Goal: Book appointment/travel/reservation

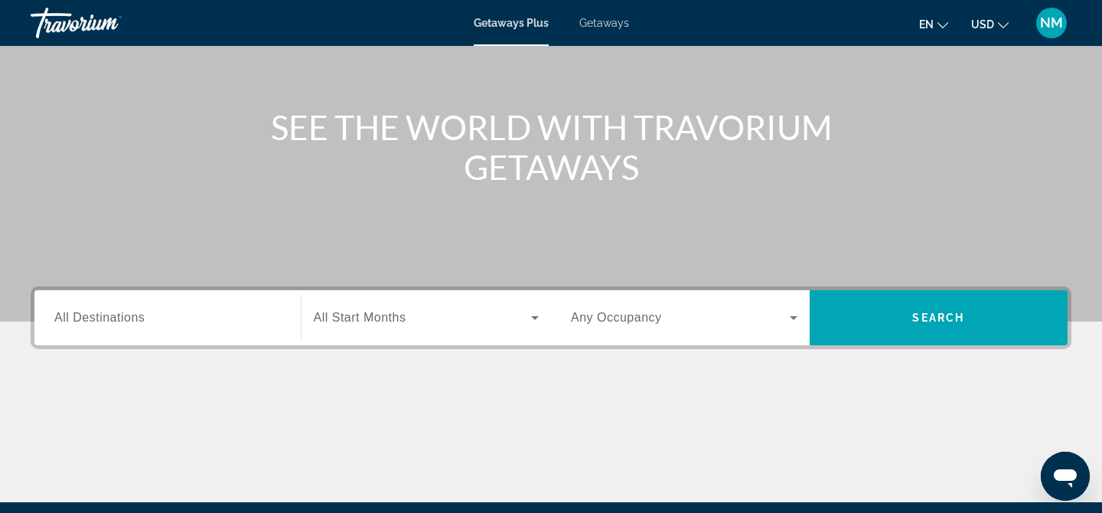
scroll to position [164, 0]
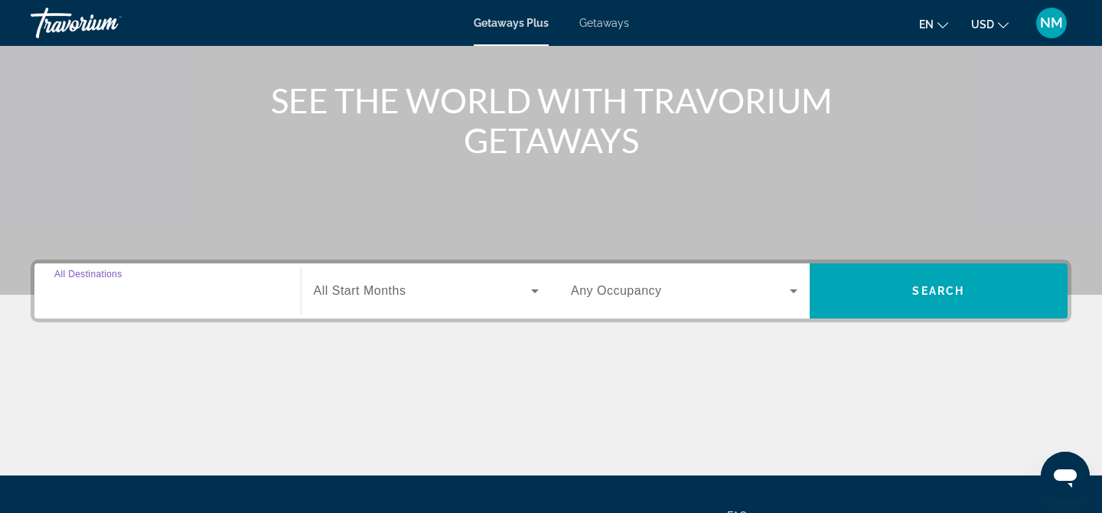
click at [223, 296] on input "Destination All Destinations" at bounding box center [167, 291] width 226 height 18
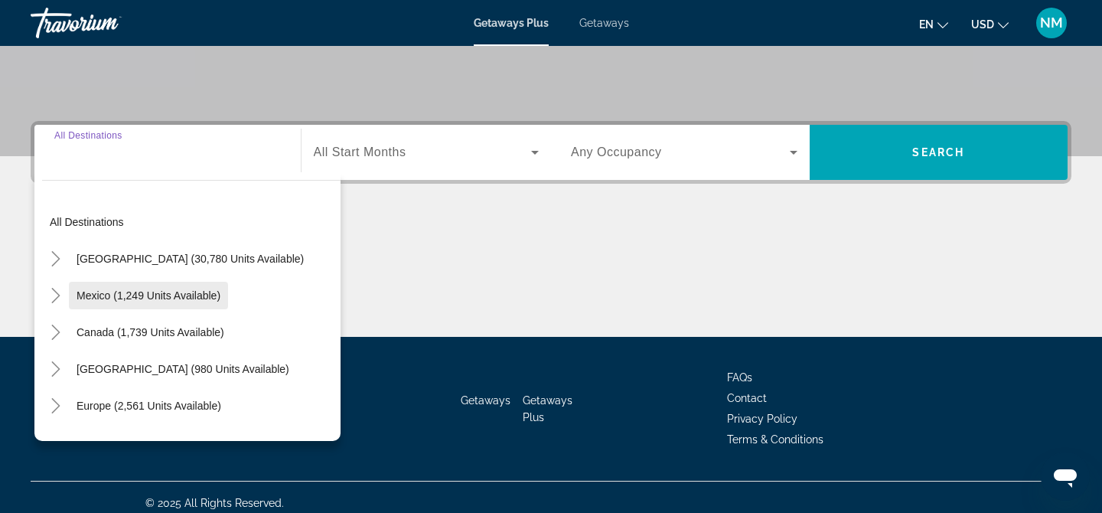
scroll to position [314, 0]
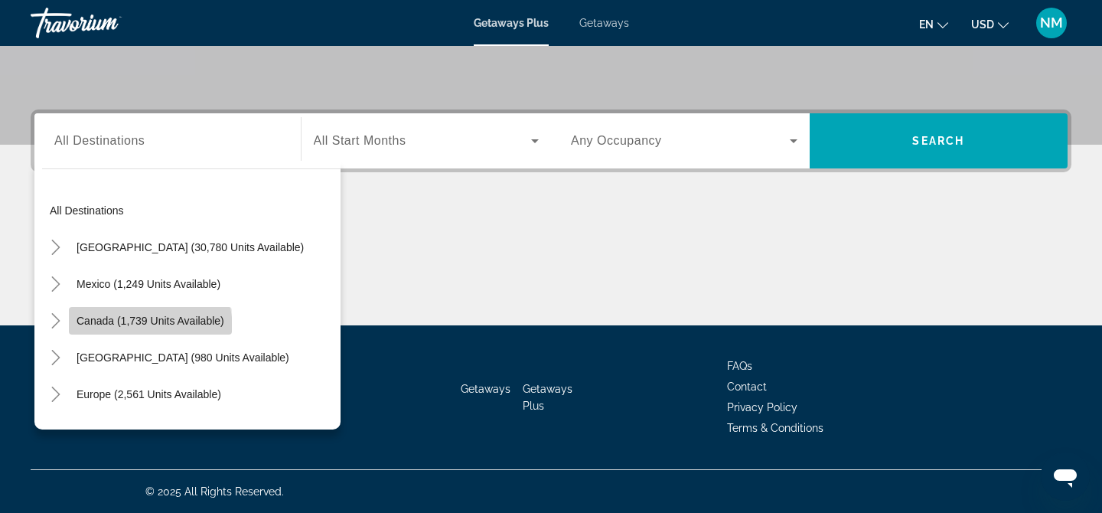
click at [96, 331] on span "Search widget" at bounding box center [150, 320] width 163 height 37
type input "**********"
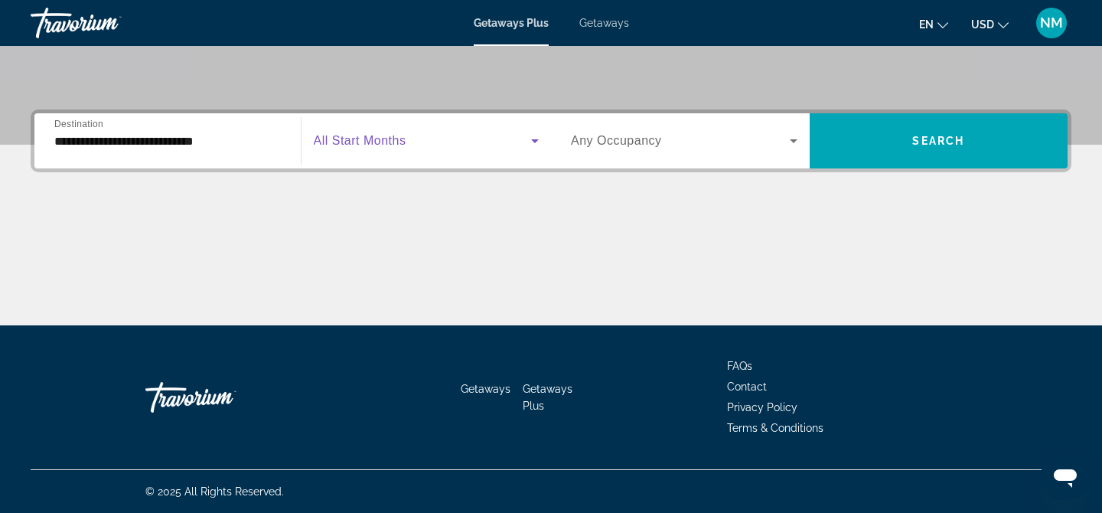
click at [461, 137] on span "Search widget" at bounding box center [423, 141] width 218 height 18
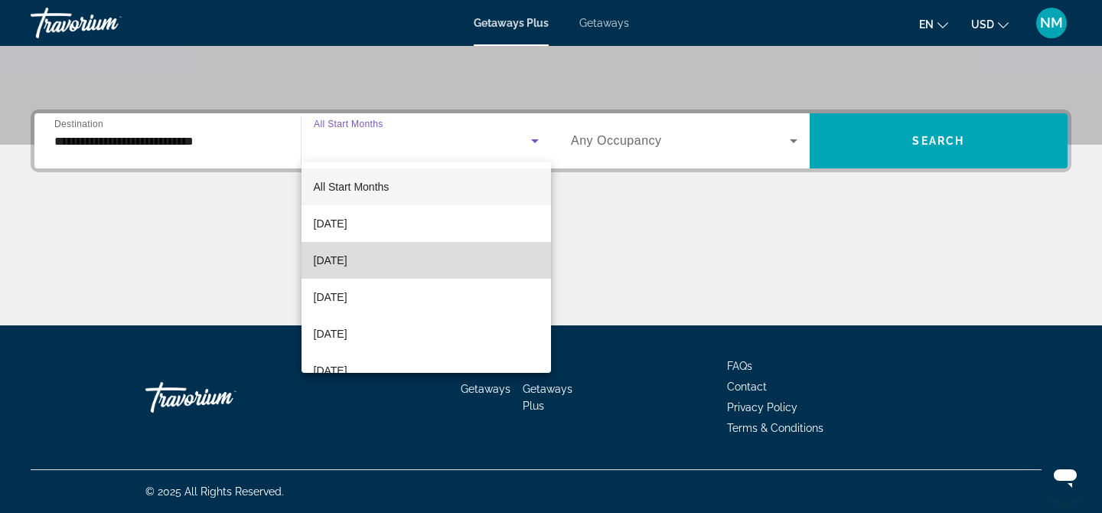
click at [451, 258] on mat-option "[DATE]" at bounding box center [426, 260] width 250 height 37
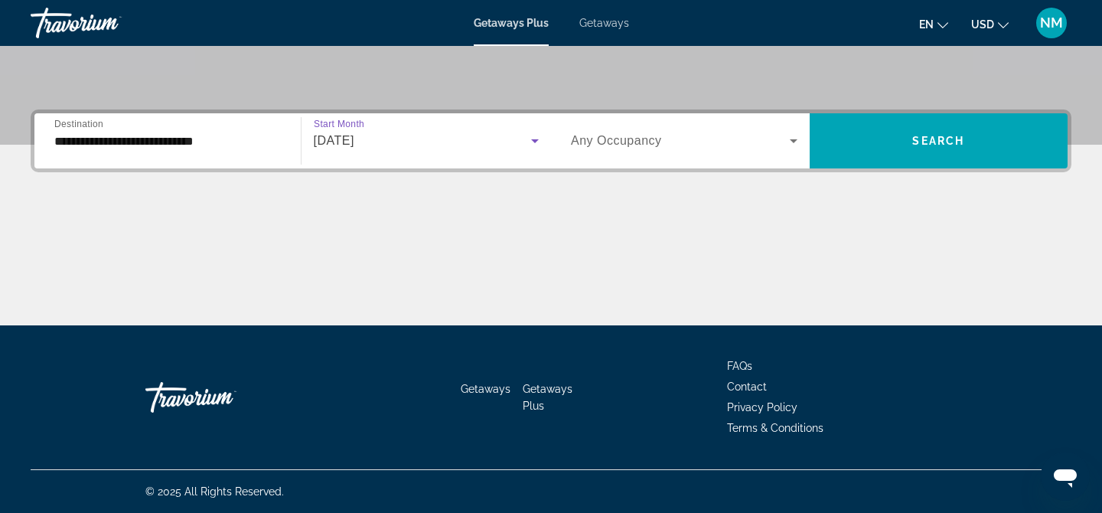
click at [798, 161] on div "Occupancy Any Occupancy" at bounding box center [683, 140] width 251 height 55
click at [794, 148] on icon "Search widget" at bounding box center [793, 141] width 18 height 18
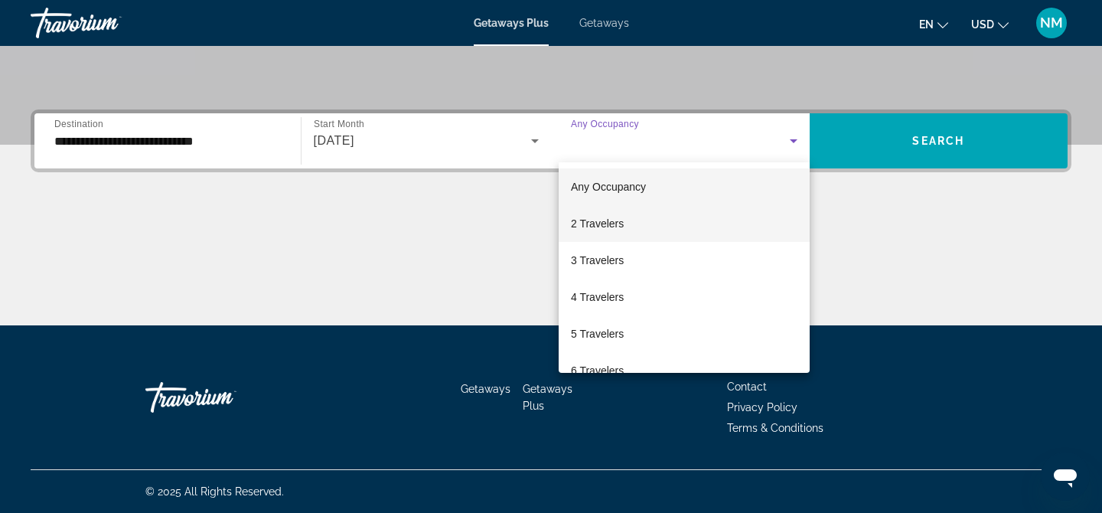
click at [705, 233] on mat-option "2 Travelers" at bounding box center [683, 223] width 251 height 37
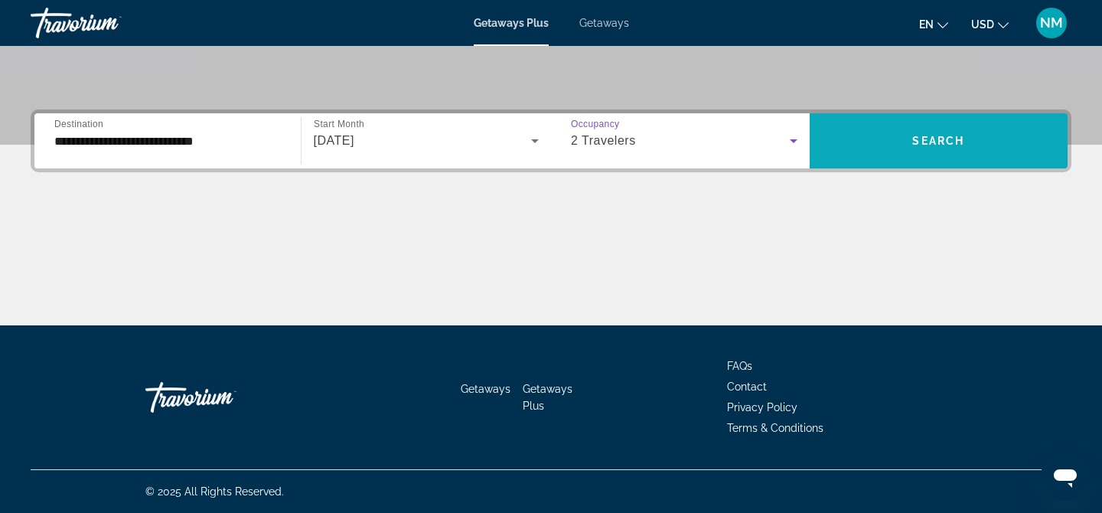
click at [941, 139] on span "Search" at bounding box center [938, 141] width 52 height 12
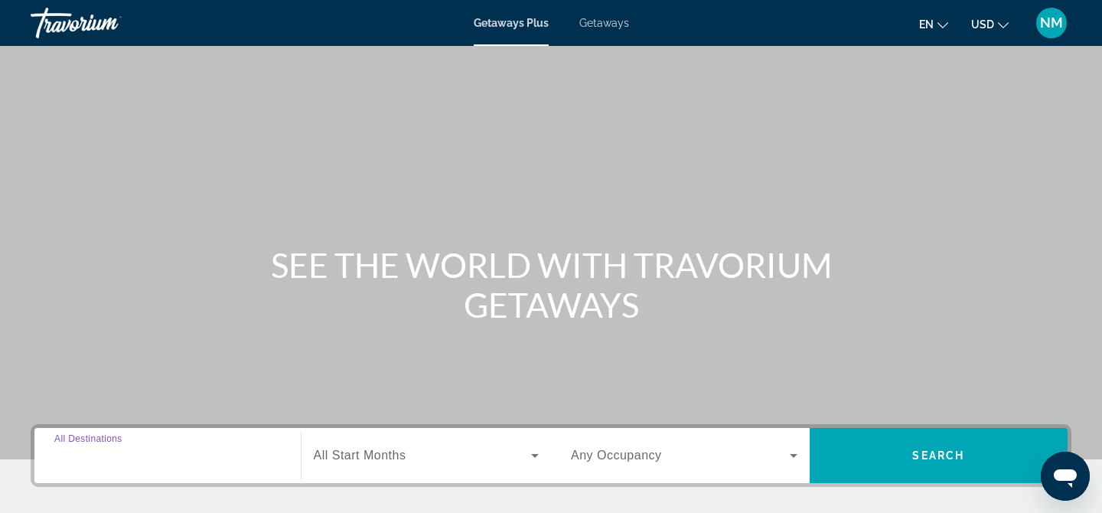
click at [223, 454] on input "Destination All Destinations" at bounding box center [167, 456] width 226 height 18
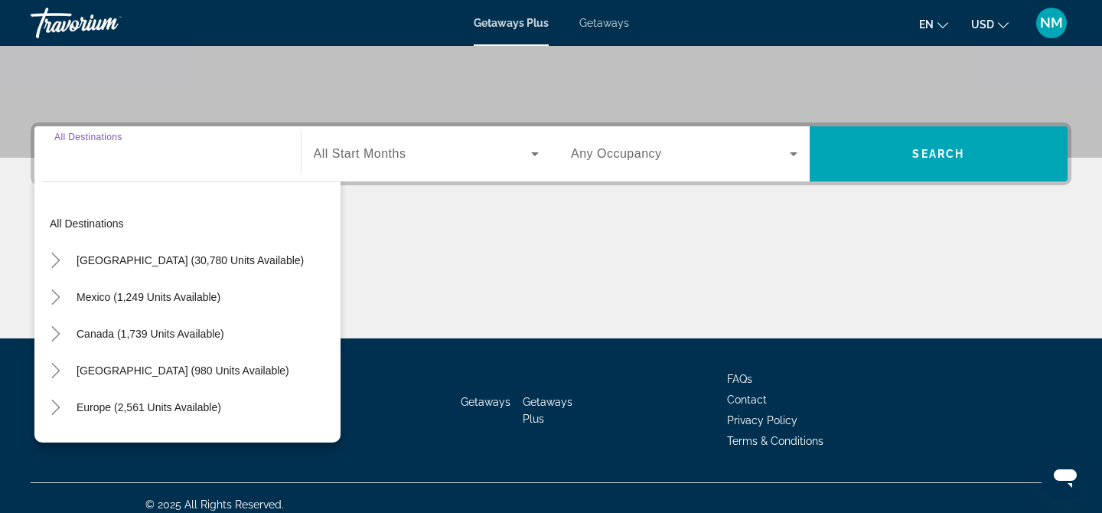
scroll to position [314, 0]
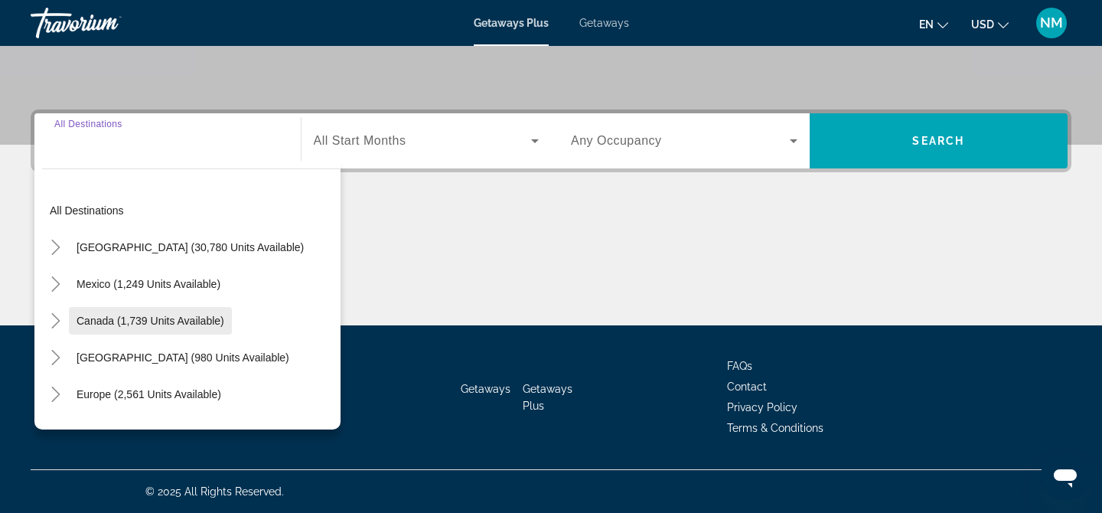
click at [169, 311] on span "Search widget" at bounding box center [150, 320] width 163 height 37
type input "**********"
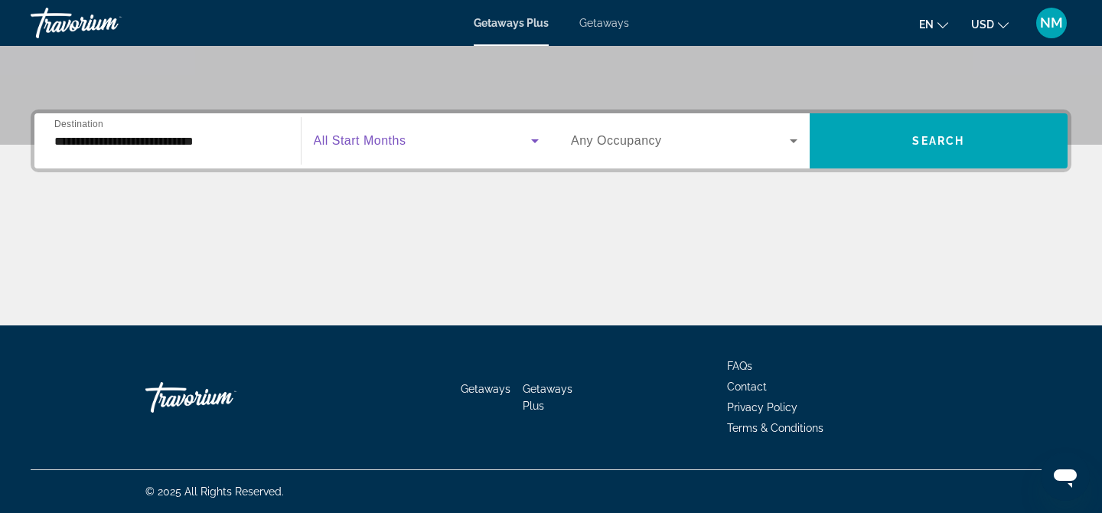
click at [444, 132] on span "Search widget" at bounding box center [423, 141] width 218 height 18
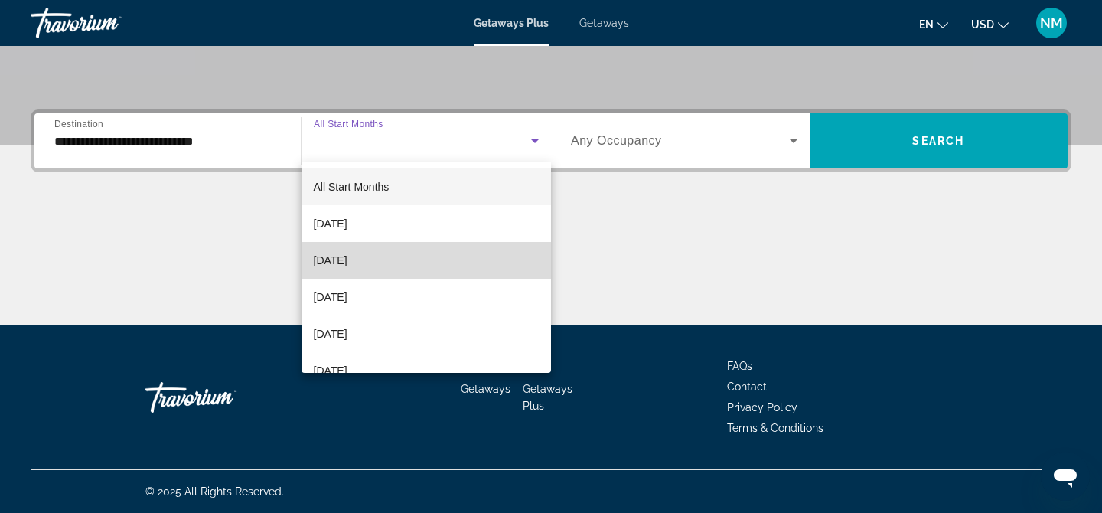
click at [427, 275] on mat-option "[DATE]" at bounding box center [426, 260] width 250 height 37
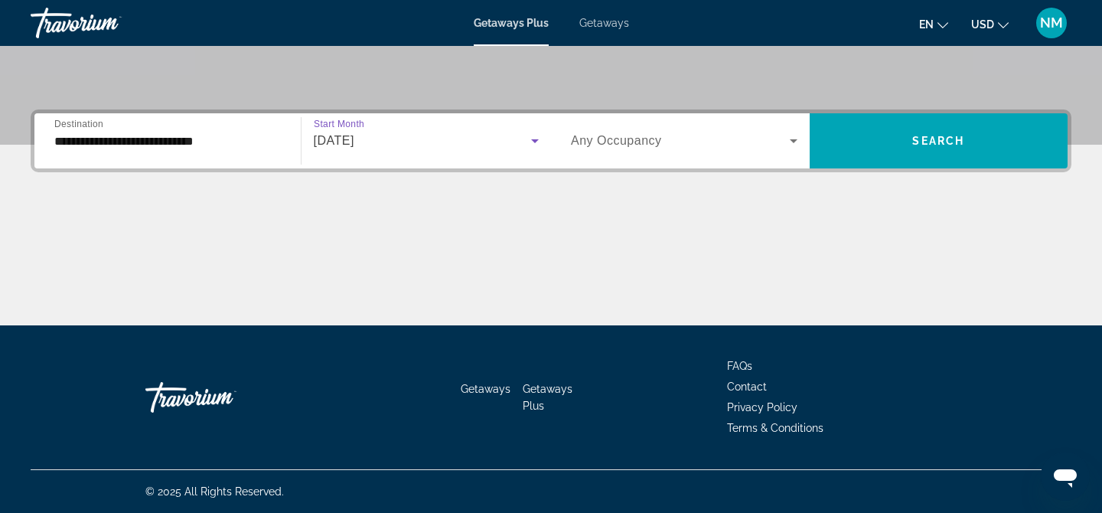
click at [656, 155] on div "Search widget" at bounding box center [684, 140] width 226 height 43
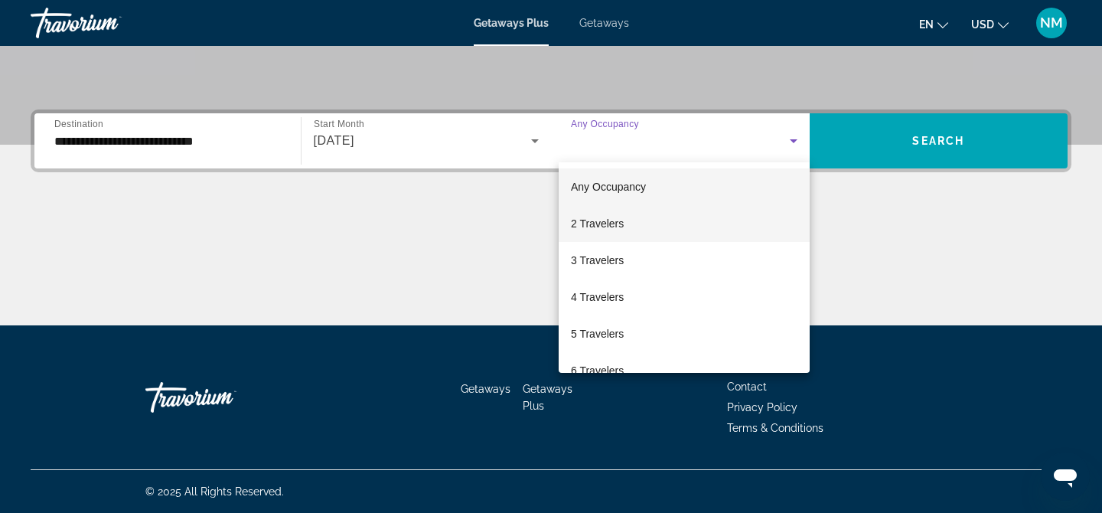
click at [639, 222] on mat-option "2 Travelers" at bounding box center [683, 223] width 251 height 37
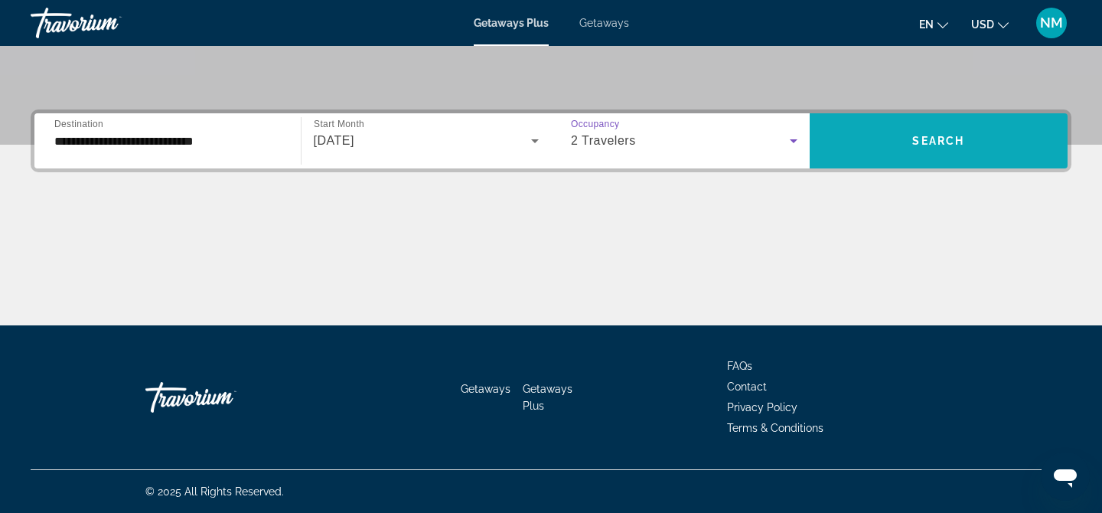
click at [939, 142] on span "Search" at bounding box center [938, 141] width 52 height 12
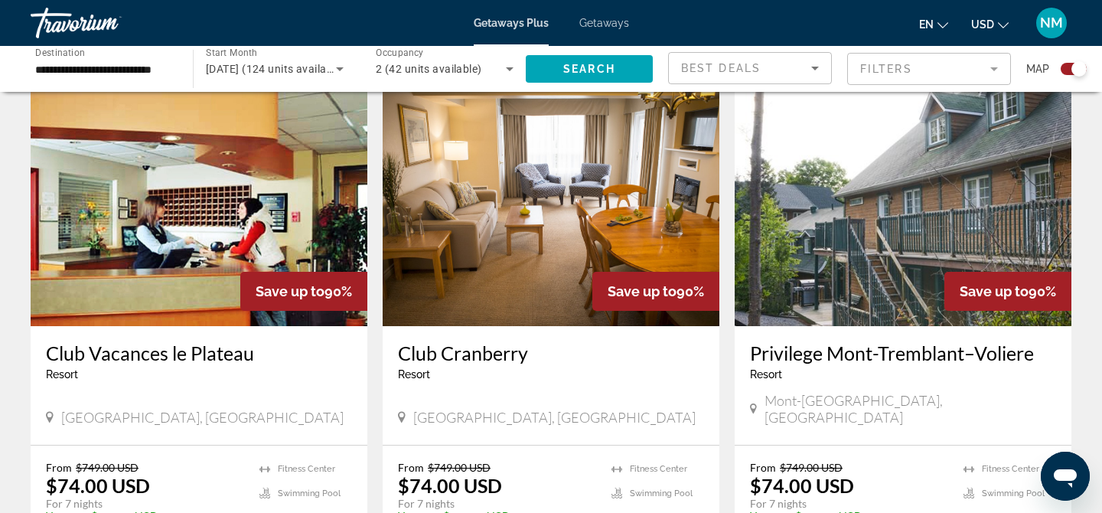
scroll to position [542, 0]
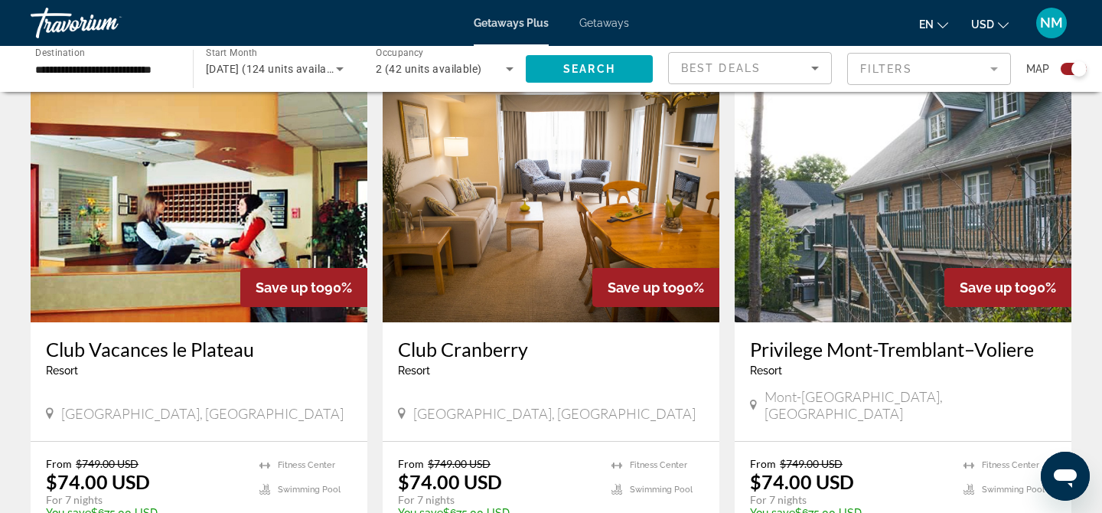
click at [991, 24] on span "USD" at bounding box center [982, 24] width 23 height 12
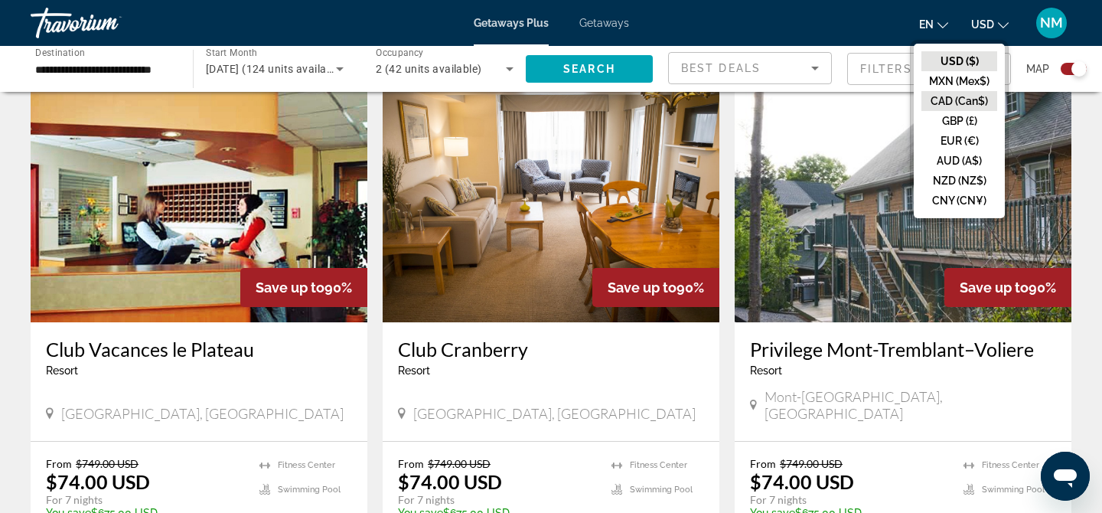
click at [959, 106] on button "CAD (Can$)" at bounding box center [959, 101] width 76 height 20
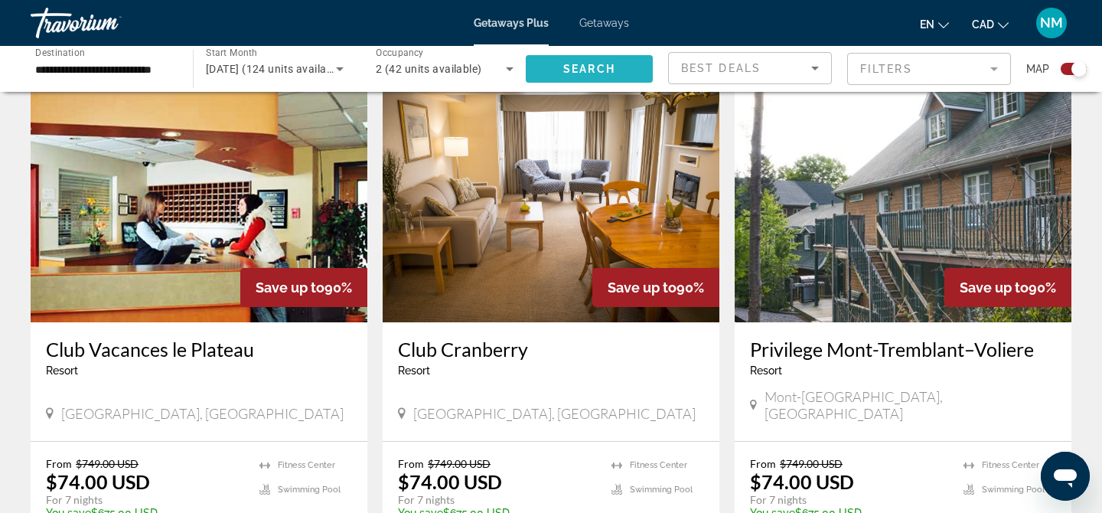
click at [601, 79] on span "Search widget" at bounding box center [589, 68] width 127 height 37
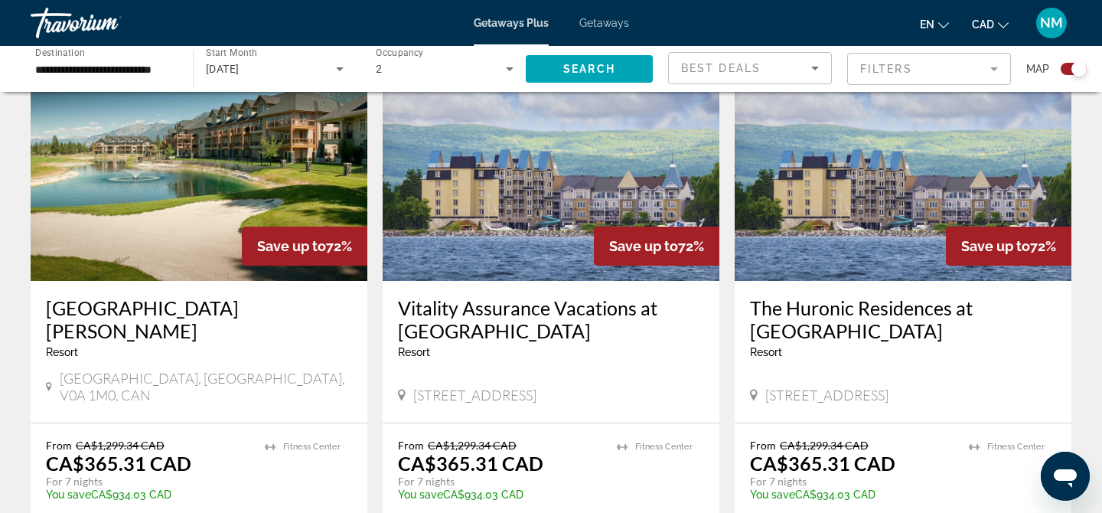
scroll to position [1642, 0]
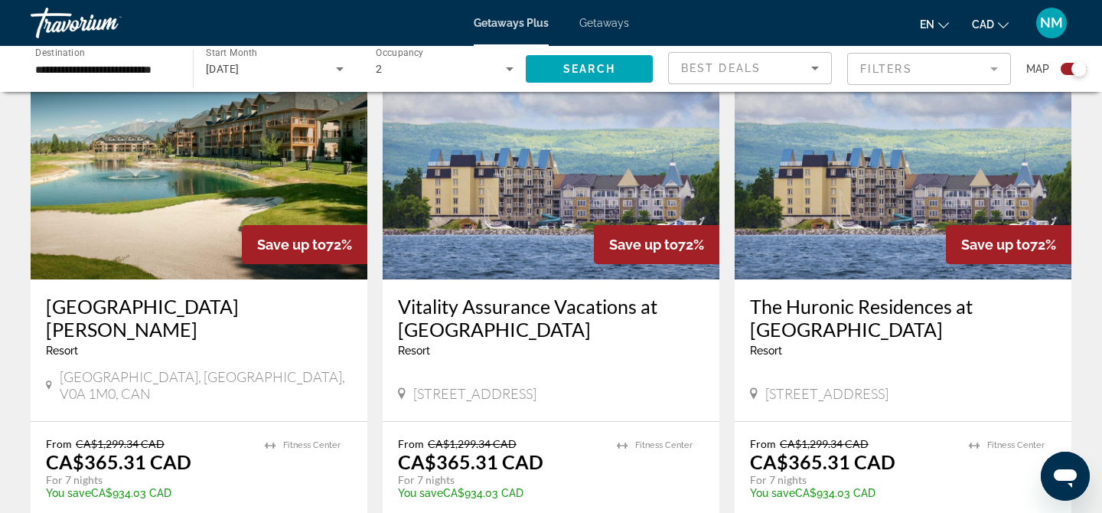
click at [903, 140] on img "Main content" at bounding box center [902, 156] width 337 height 245
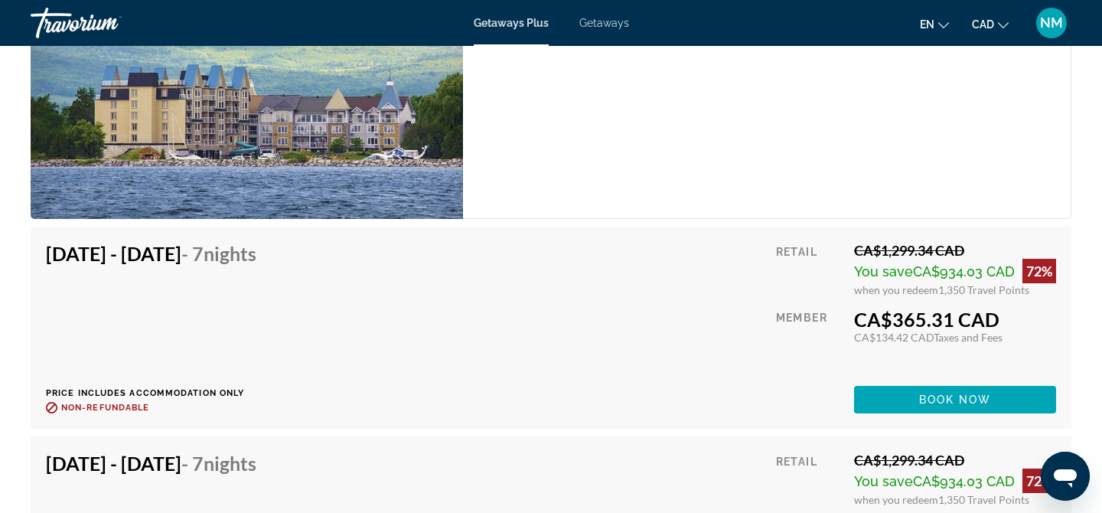
scroll to position [2342, 0]
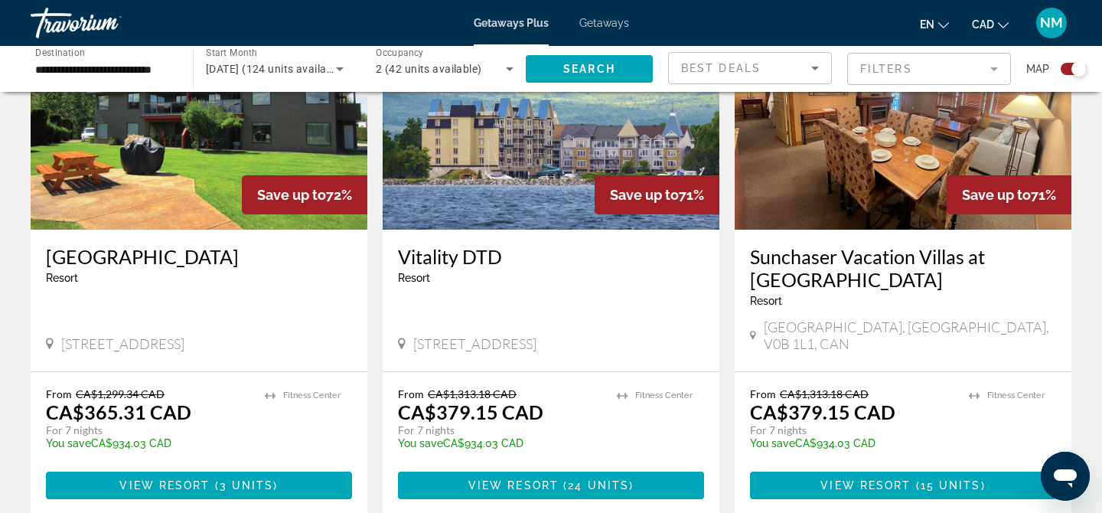
scroll to position [2349, 0]
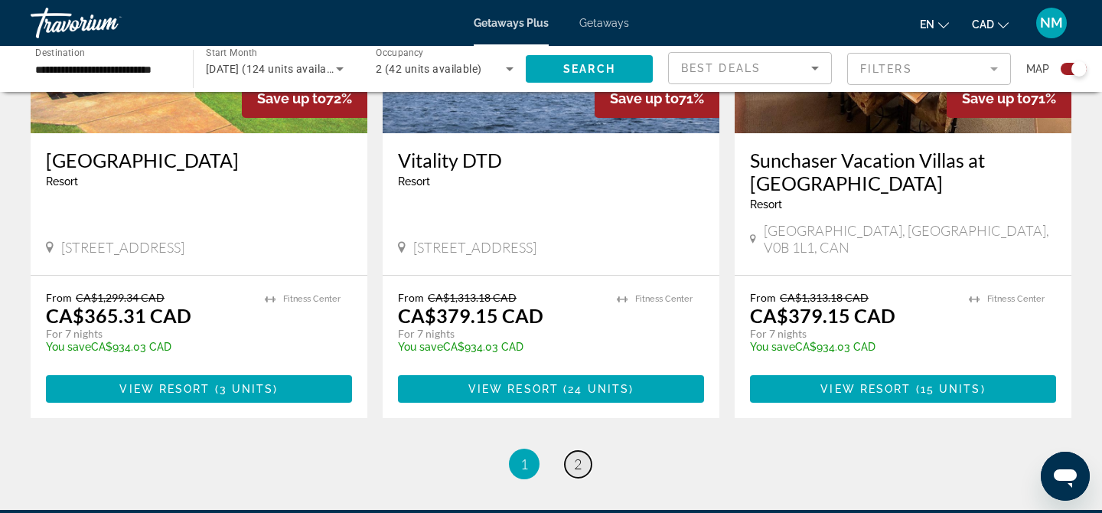
click at [575, 455] on span "2" at bounding box center [578, 463] width 8 height 17
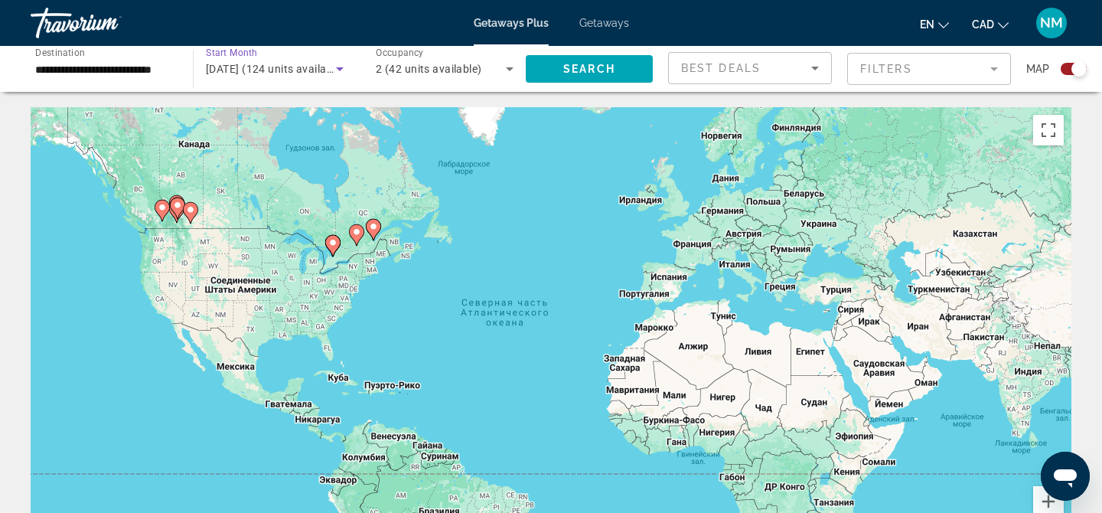
click at [341, 71] on icon "Search widget" at bounding box center [339, 69] width 18 height 18
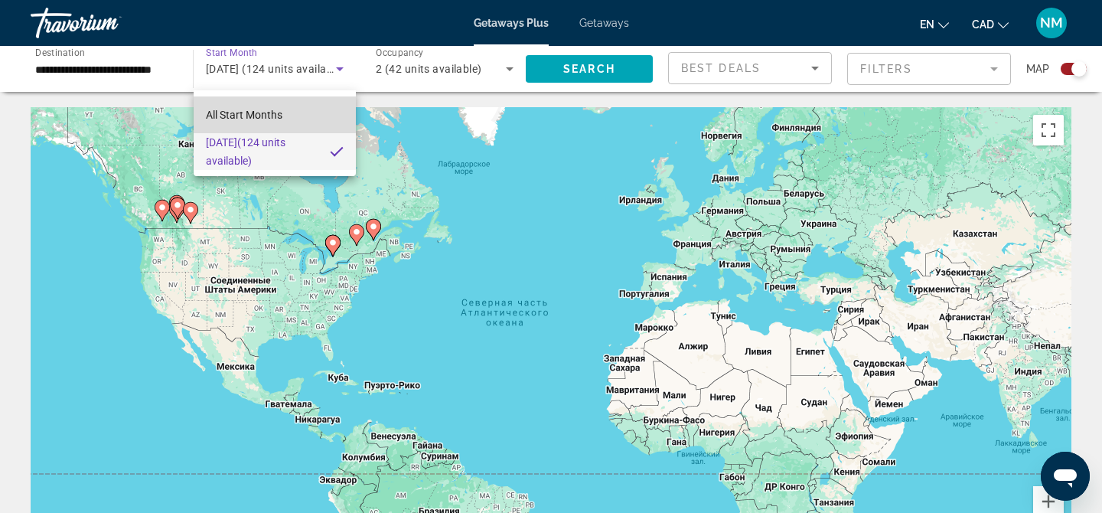
click at [259, 112] on span "All Start Months" at bounding box center [244, 115] width 76 height 12
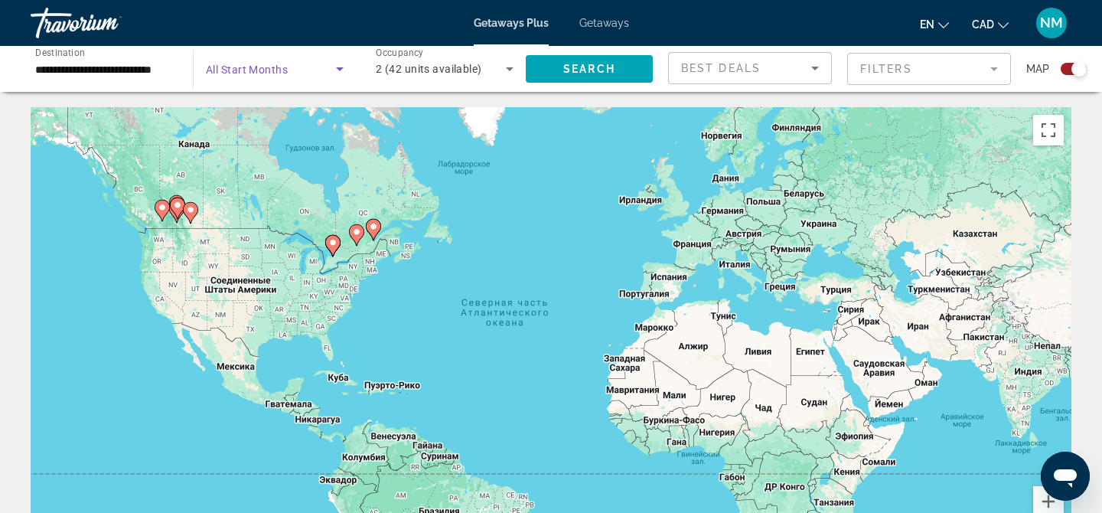
click at [336, 67] on icon "Search widget" at bounding box center [340, 69] width 8 height 4
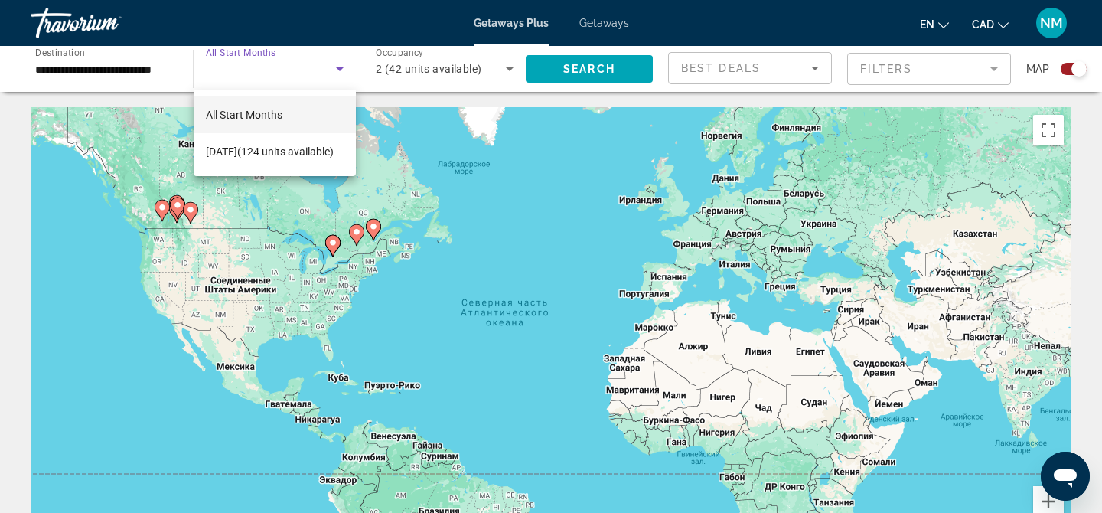
click at [107, 28] on div at bounding box center [551, 256] width 1102 height 513
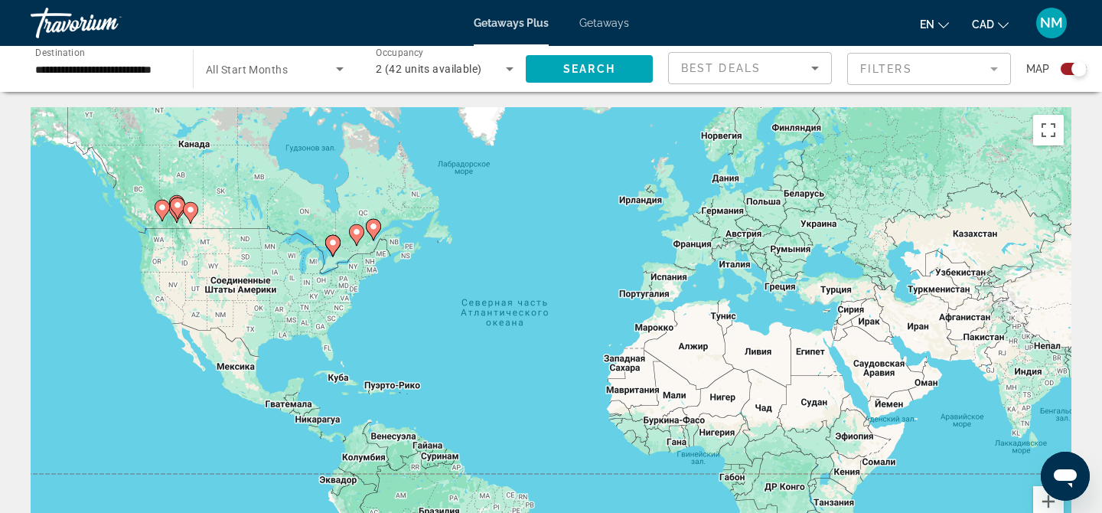
click at [591, 24] on span "Getaways" at bounding box center [604, 23] width 50 height 12
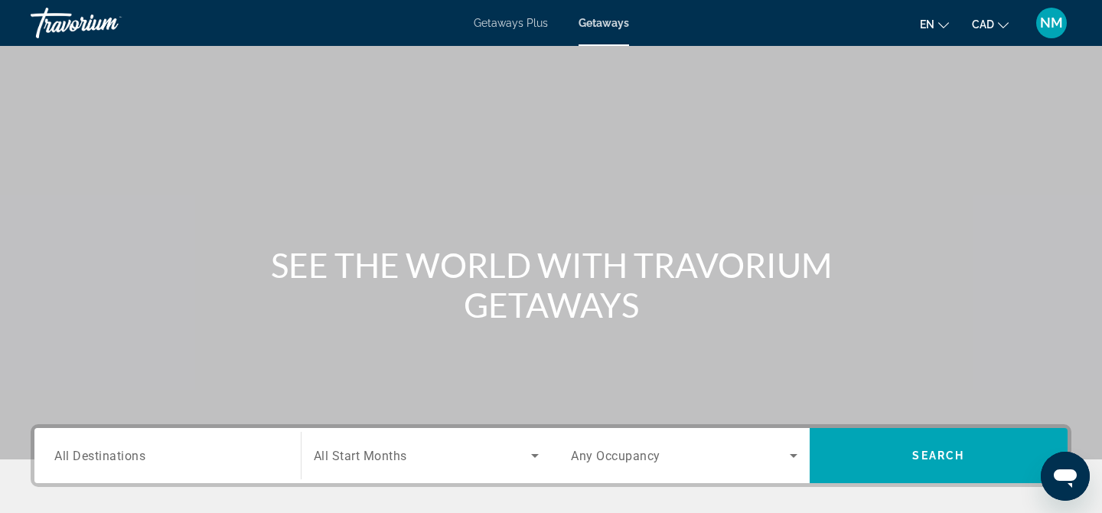
click at [162, 465] on div "Search widget" at bounding box center [167, 456] width 226 height 44
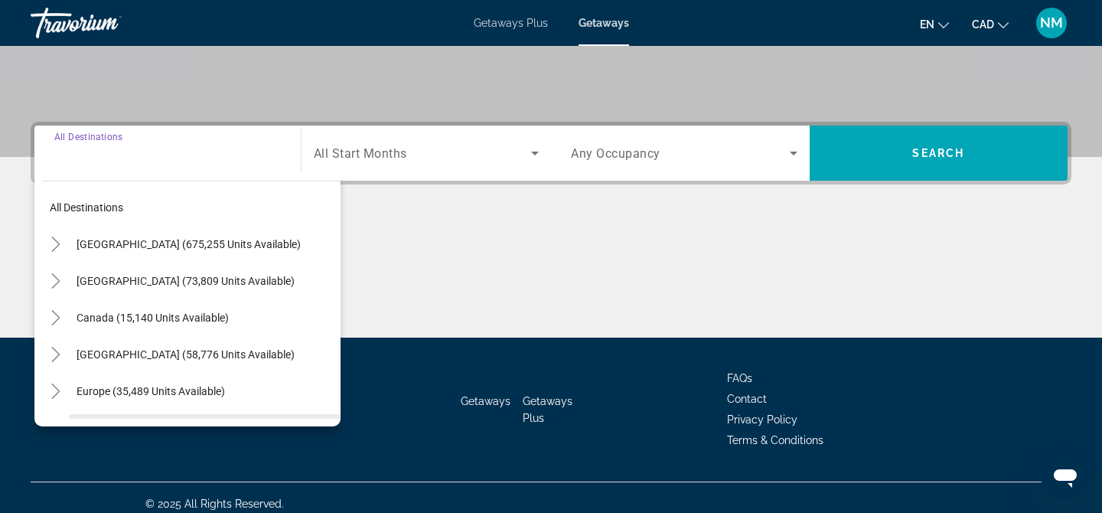
scroll to position [314, 0]
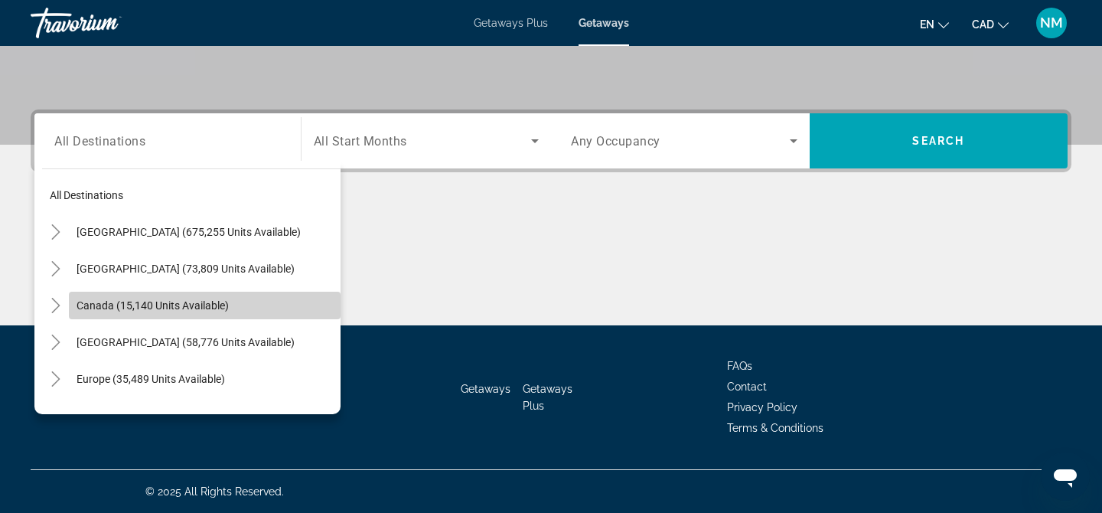
click at [138, 303] on span "Canada (15,140 units available)" at bounding box center [152, 305] width 152 height 12
type input "**********"
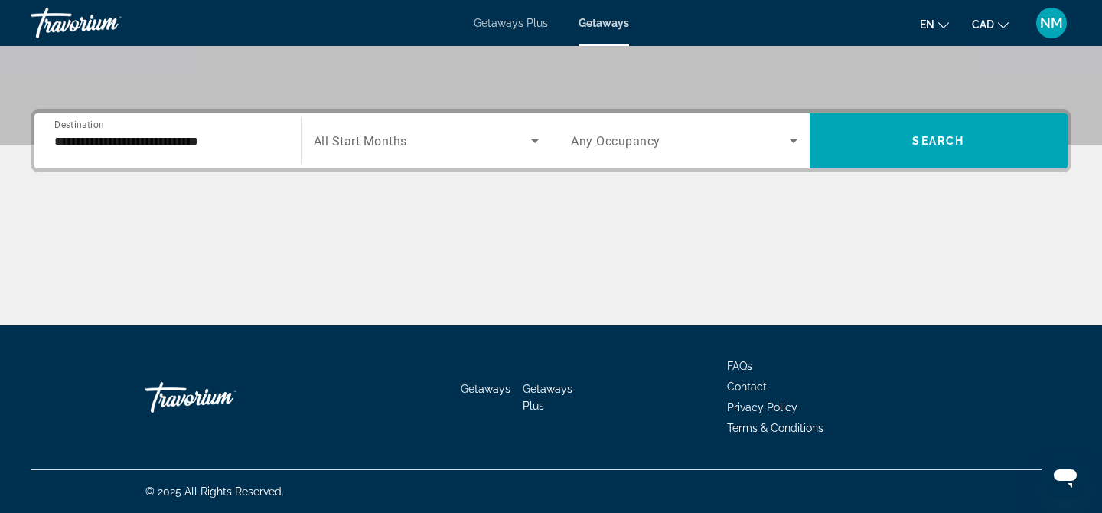
click at [404, 143] on span "All Start Months" at bounding box center [360, 141] width 93 height 15
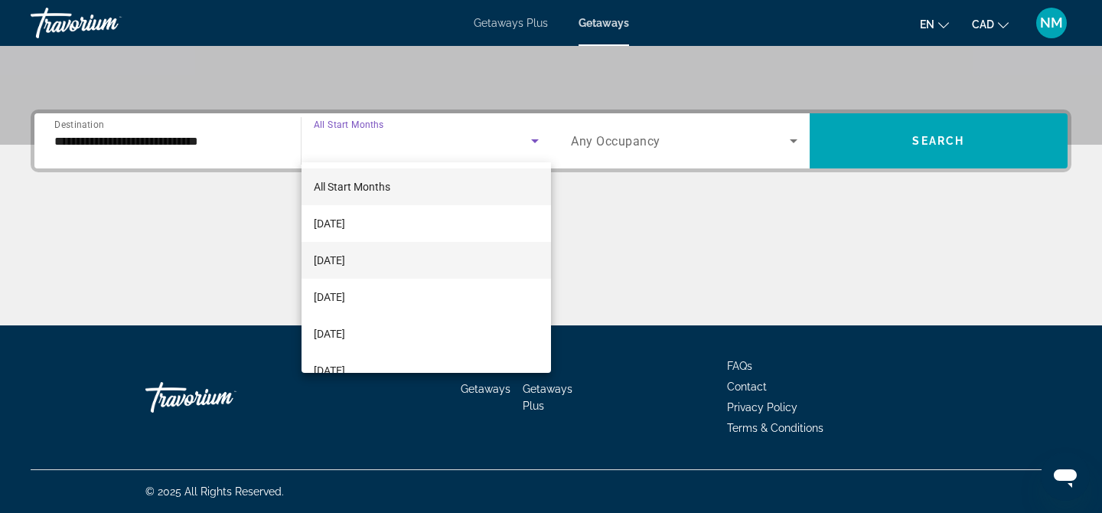
click at [382, 258] on mat-option "[DATE]" at bounding box center [426, 260] width 250 height 37
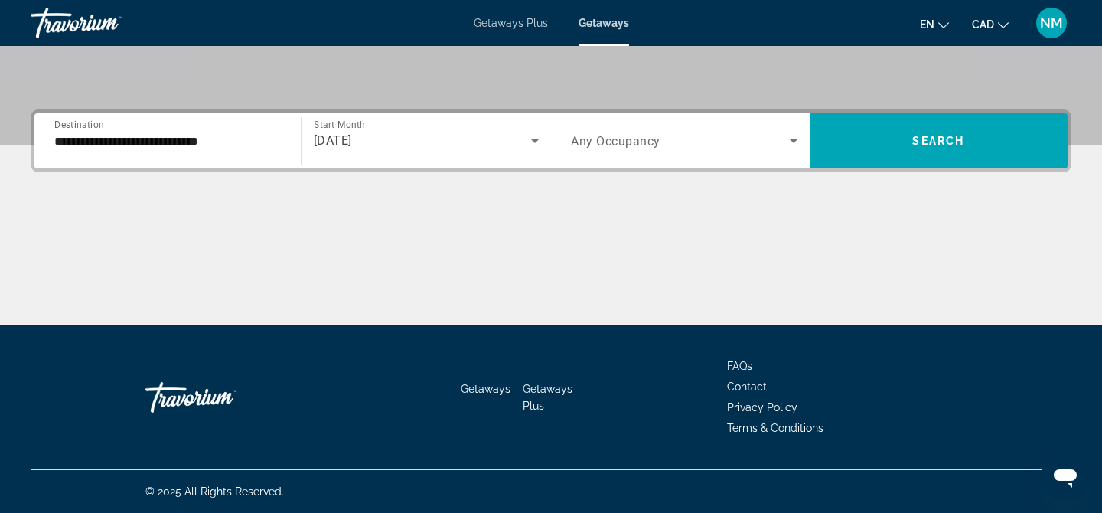
click at [780, 152] on div "Search widget" at bounding box center [684, 140] width 226 height 43
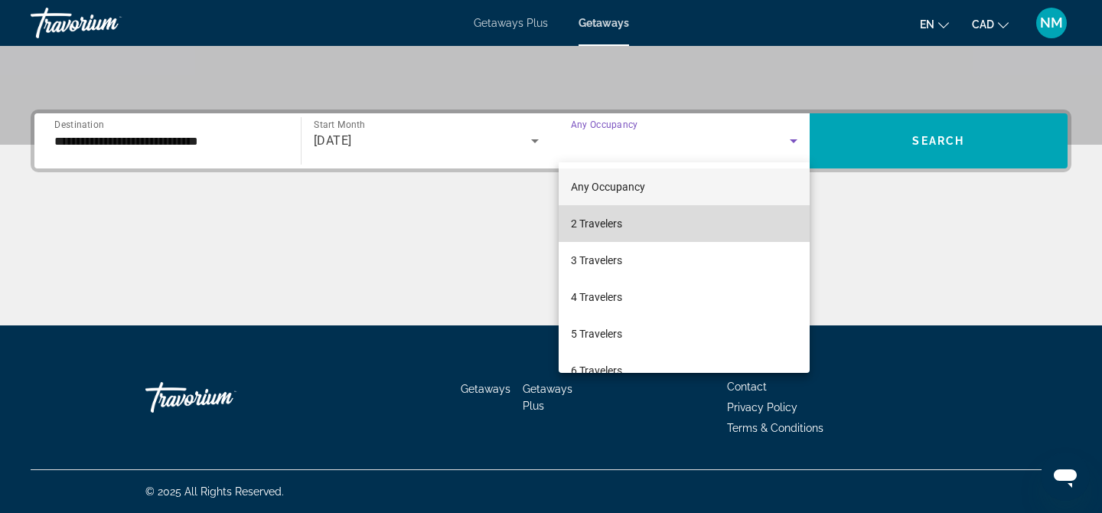
click at [787, 233] on mat-option "2 Travelers" at bounding box center [683, 223] width 251 height 37
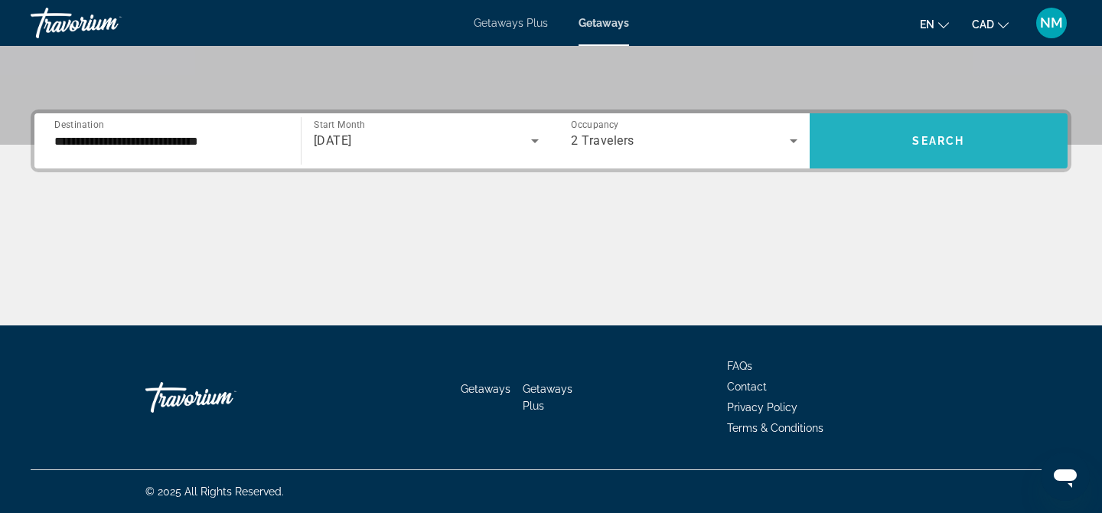
click at [949, 151] on span "Search widget" at bounding box center [938, 140] width 259 height 37
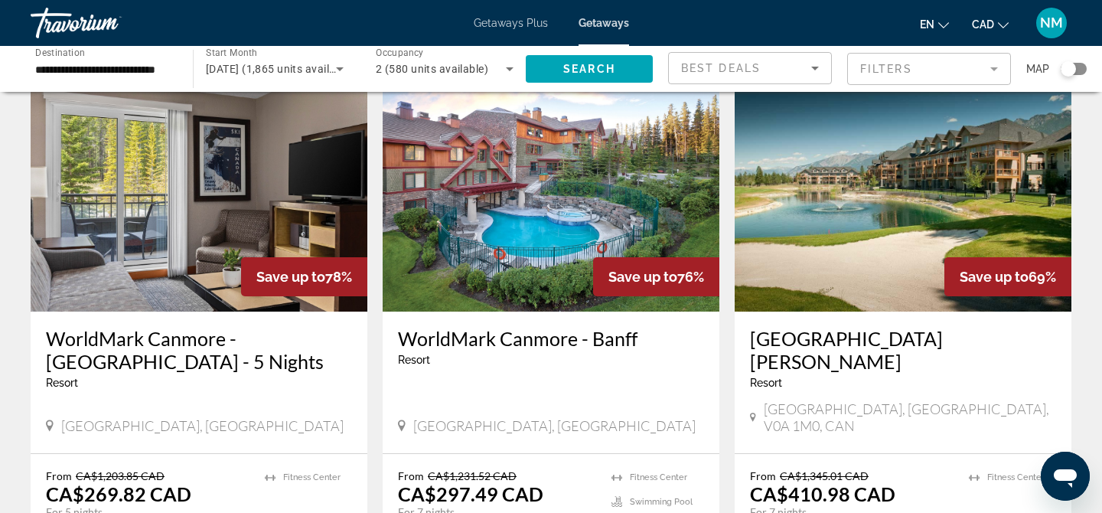
scroll to position [1681, 0]
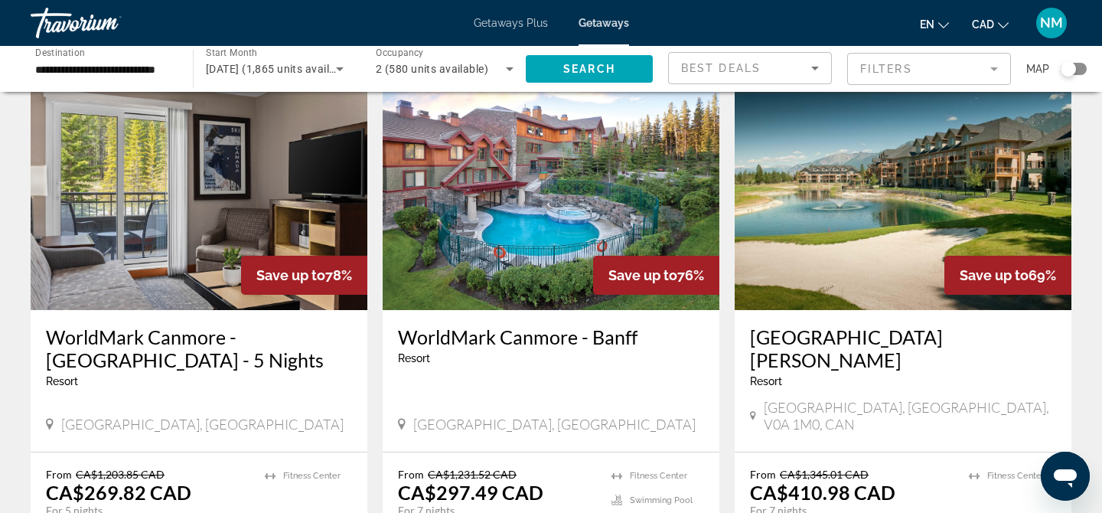
click at [624, 186] on img "Main content" at bounding box center [550, 187] width 337 height 245
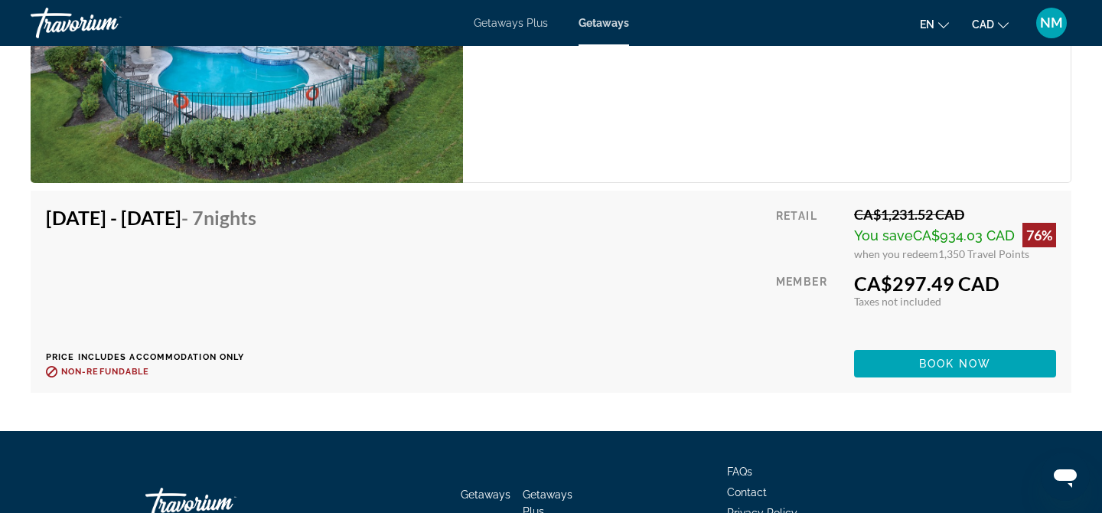
scroll to position [2915, 0]
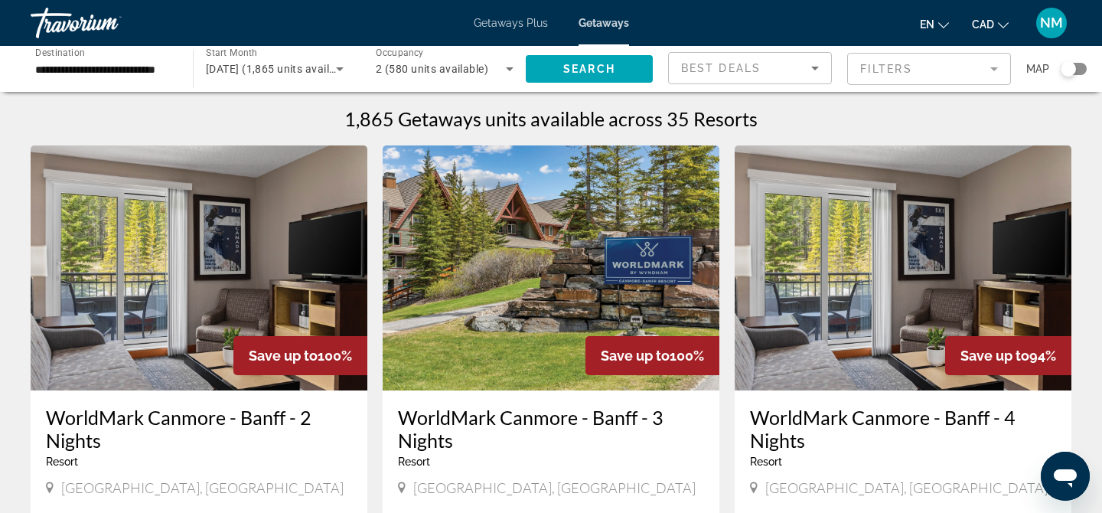
click at [297, 66] on span "October 2025 (1,865 units available)" at bounding box center [280, 69] width 148 height 12
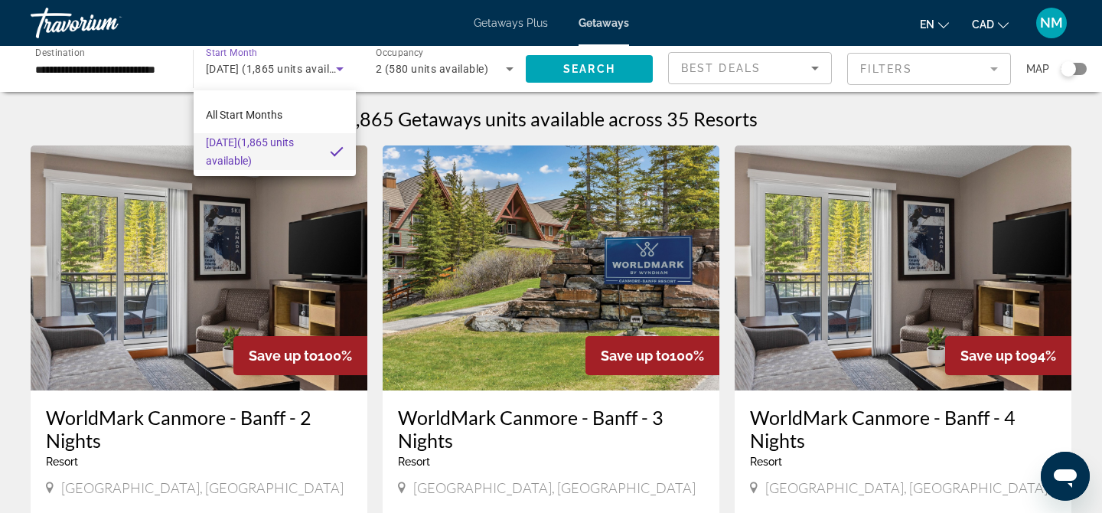
click at [572, 74] on div at bounding box center [551, 256] width 1102 height 513
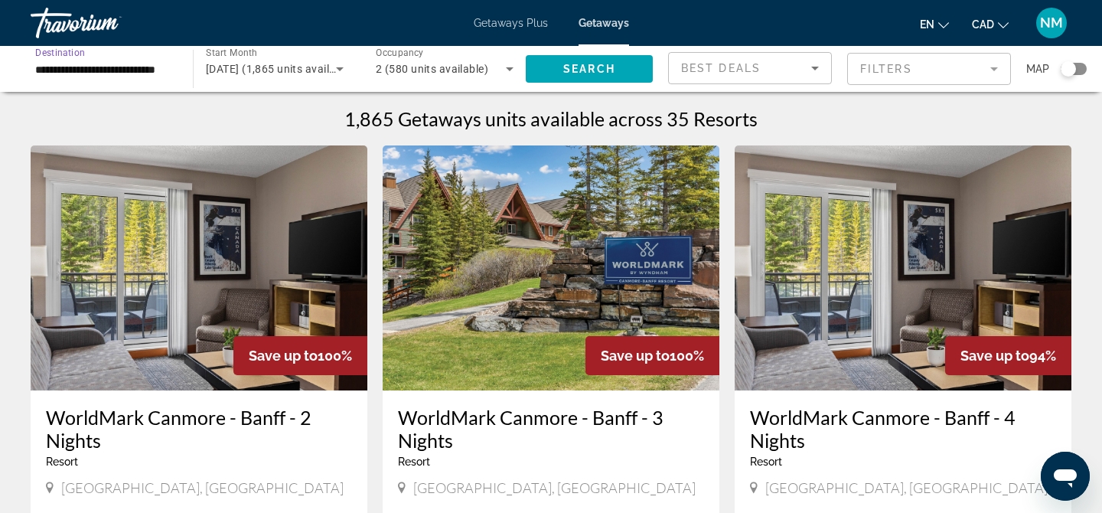
click at [156, 77] on input "**********" at bounding box center [104, 69] width 138 height 18
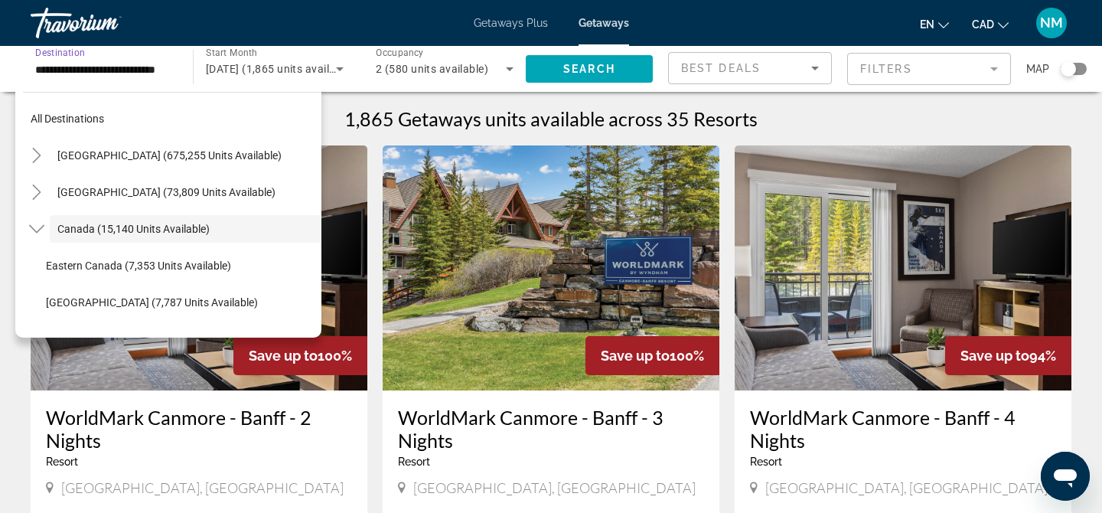
scroll to position [18, 0]
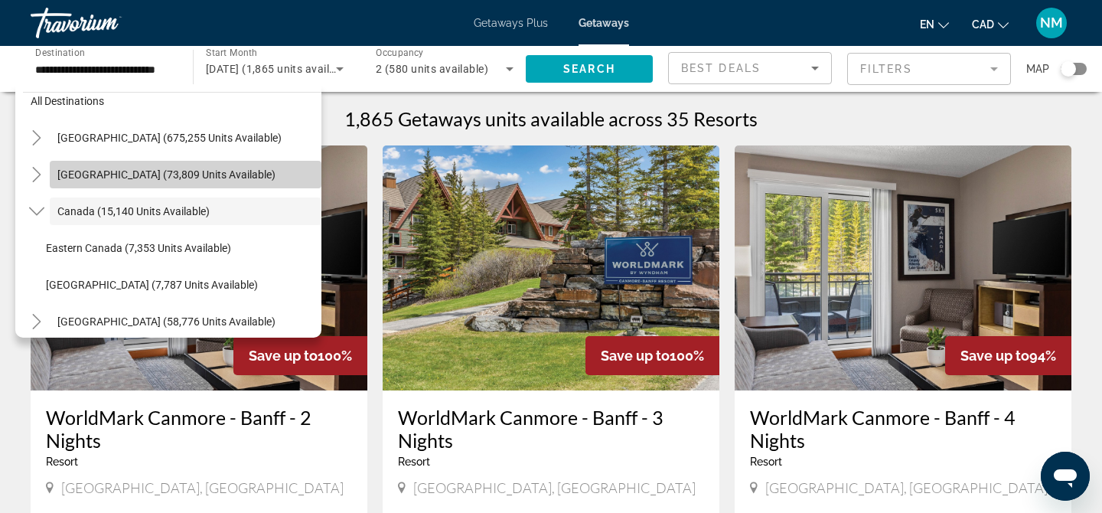
click at [159, 181] on span "Search widget" at bounding box center [186, 174] width 272 height 37
type input "**********"
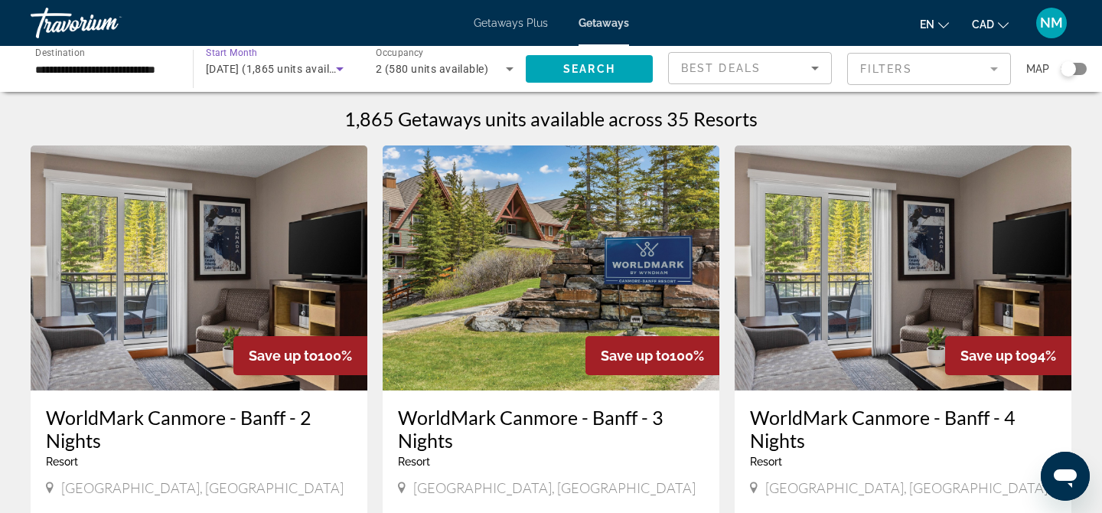
click at [330, 73] on icon "Search widget" at bounding box center [339, 69] width 18 height 18
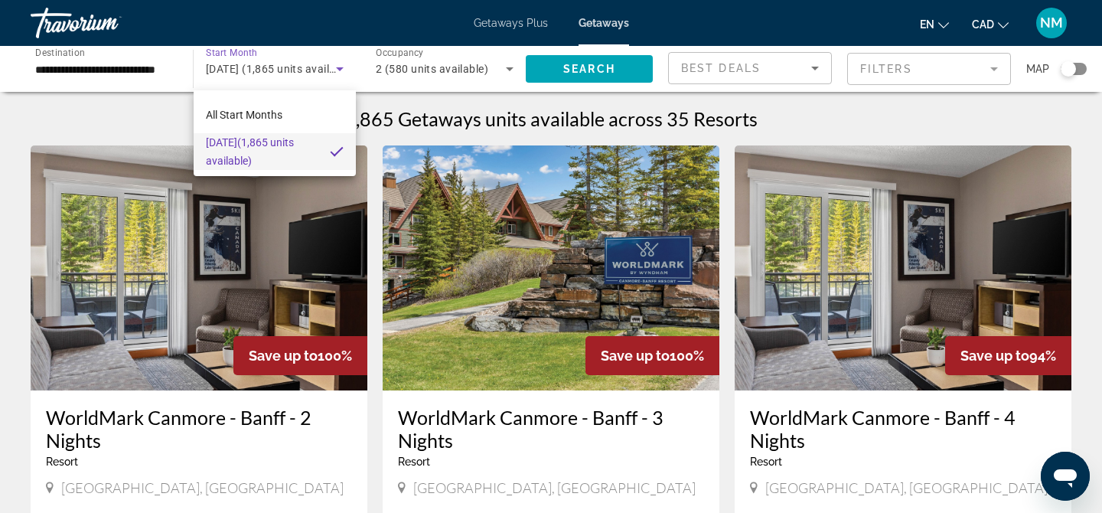
click at [544, 71] on div at bounding box center [551, 256] width 1102 height 513
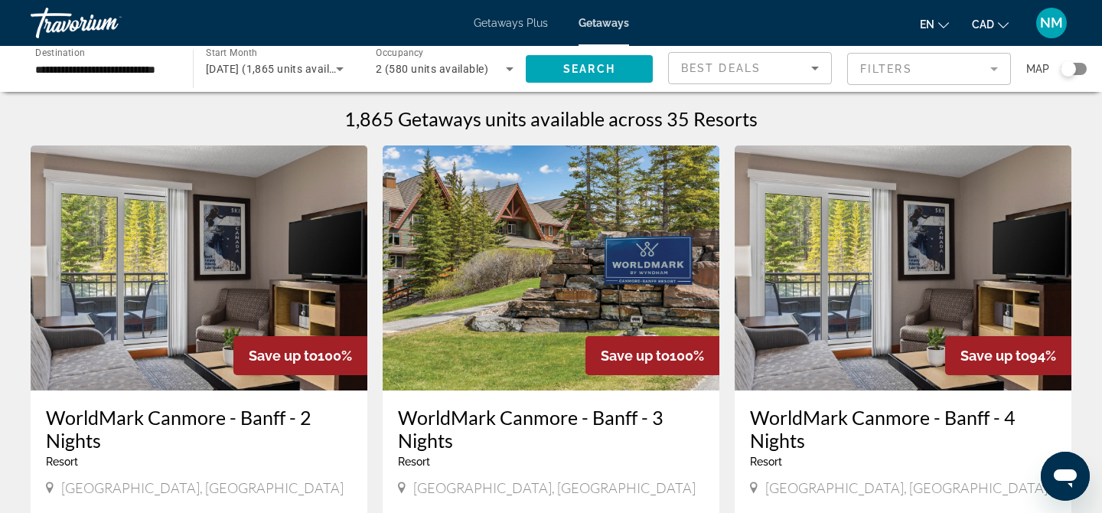
click at [488, 23] on span "Getaways Plus" at bounding box center [511, 23] width 74 height 12
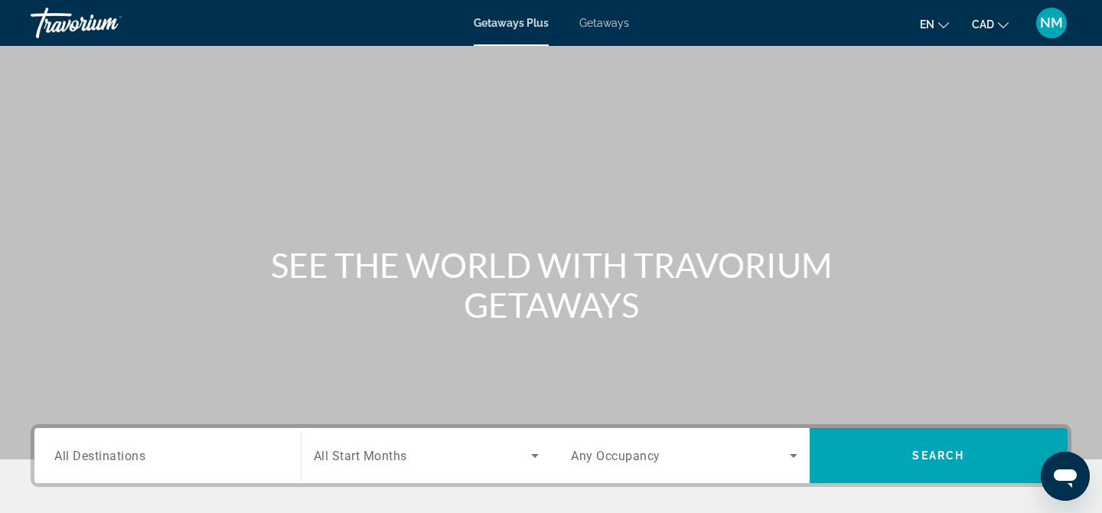
click at [604, 29] on div "Getaways Plus Getaways en English Español Français Italiano Português русский C…" at bounding box center [551, 23] width 1102 height 40
click at [606, 20] on span "Getaways" at bounding box center [604, 23] width 50 height 12
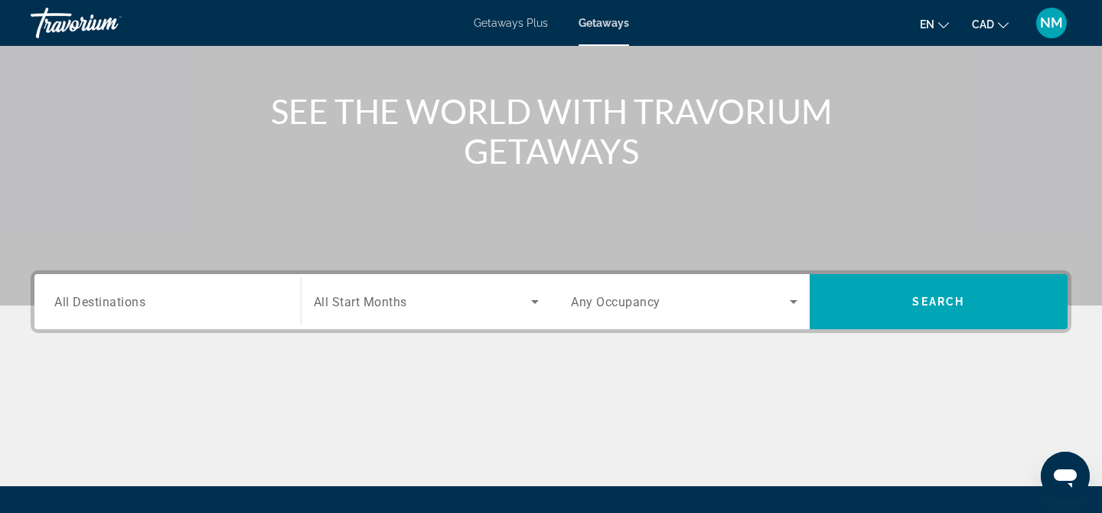
click at [258, 314] on div "Search widget" at bounding box center [167, 302] width 226 height 44
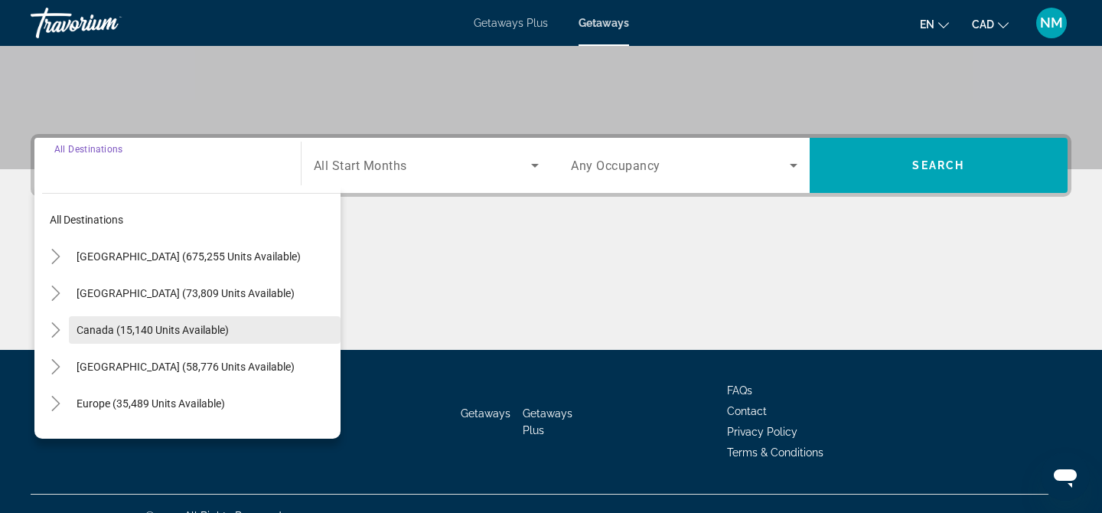
scroll to position [314, 0]
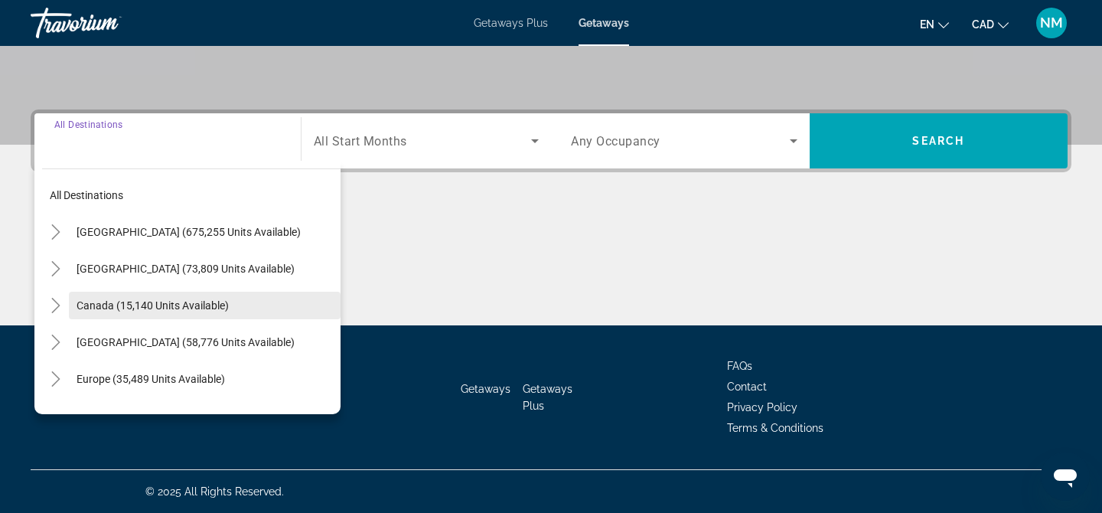
click at [197, 315] on span "Search widget" at bounding box center [205, 305] width 272 height 37
type input "**********"
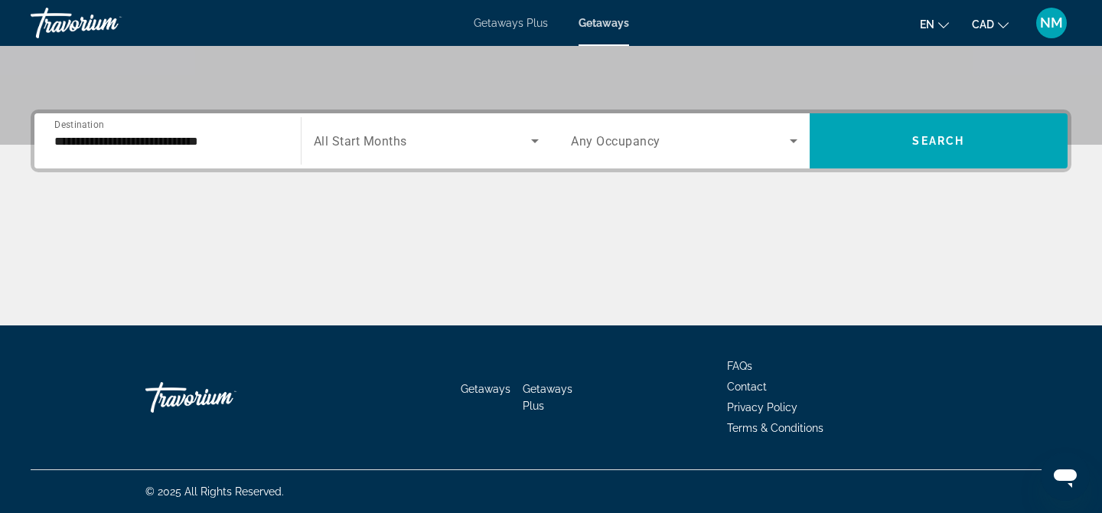
click at [371, 139] on span "All Start Months" at bounding box center [360, 141] width 93 height 15
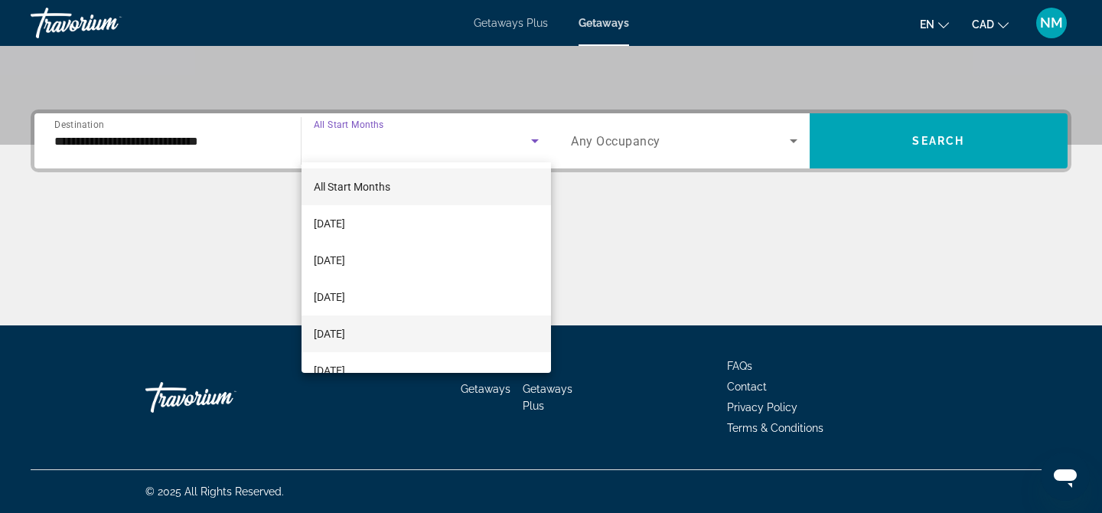
click at [389, 326] on mat-option "[DATE]" at bounding box center [426, 333] width 250 height 37
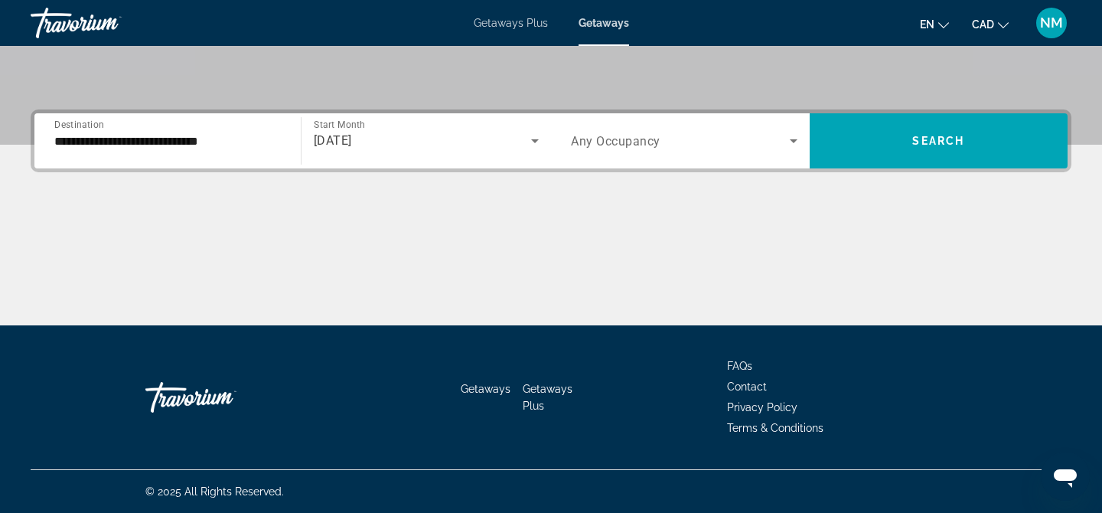
click at [643, 142] on span "Any Occupancy" at bounding box center [616, 141] width 90 height 15
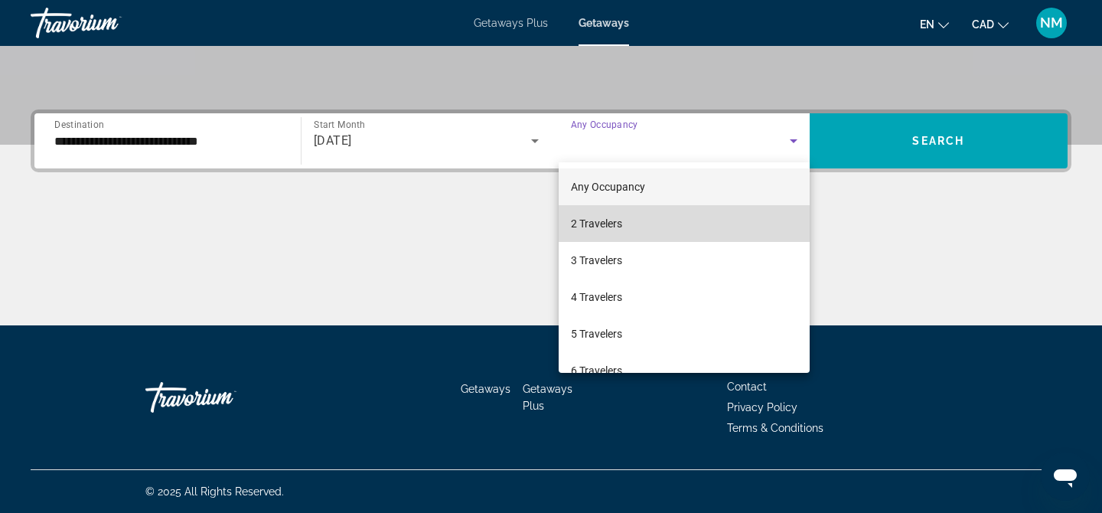
click at [646, 219] on mat-option "2 Travelers" at bounding box center [683, 223] width 251 height 37
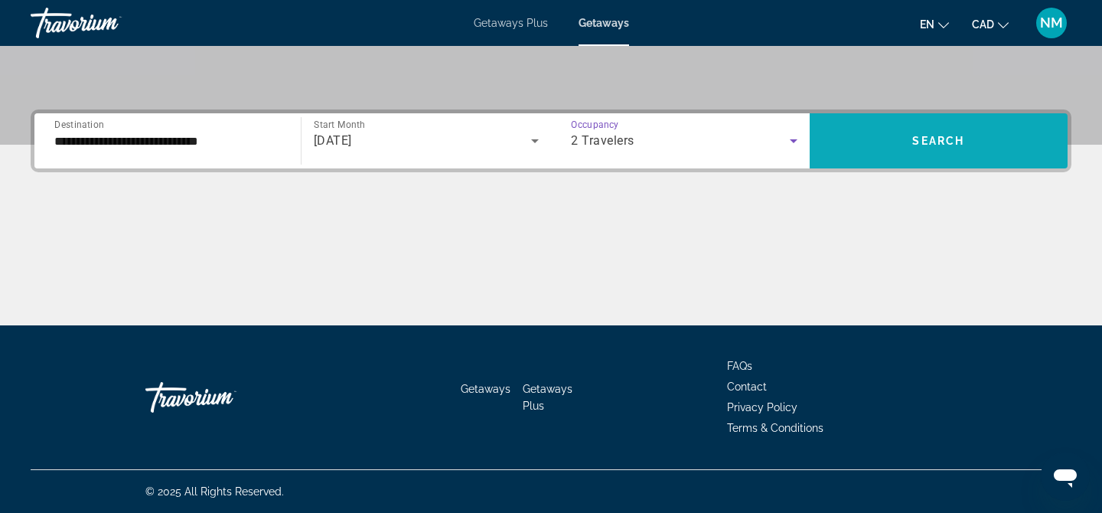
click at [895, 137] on span "Search widget" at bounding box center [938, 140] width 259 height 37
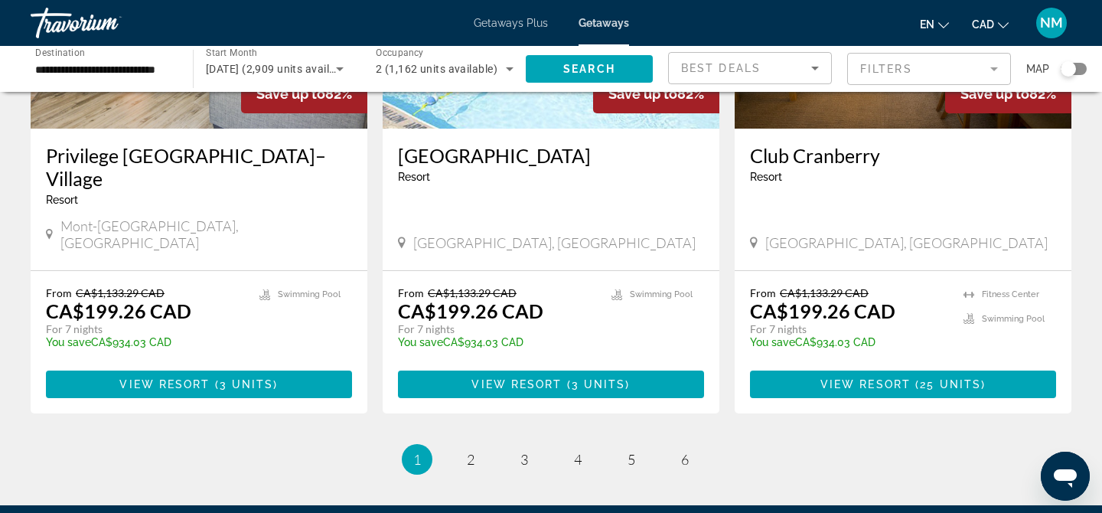
scroll to position [2054, 0]
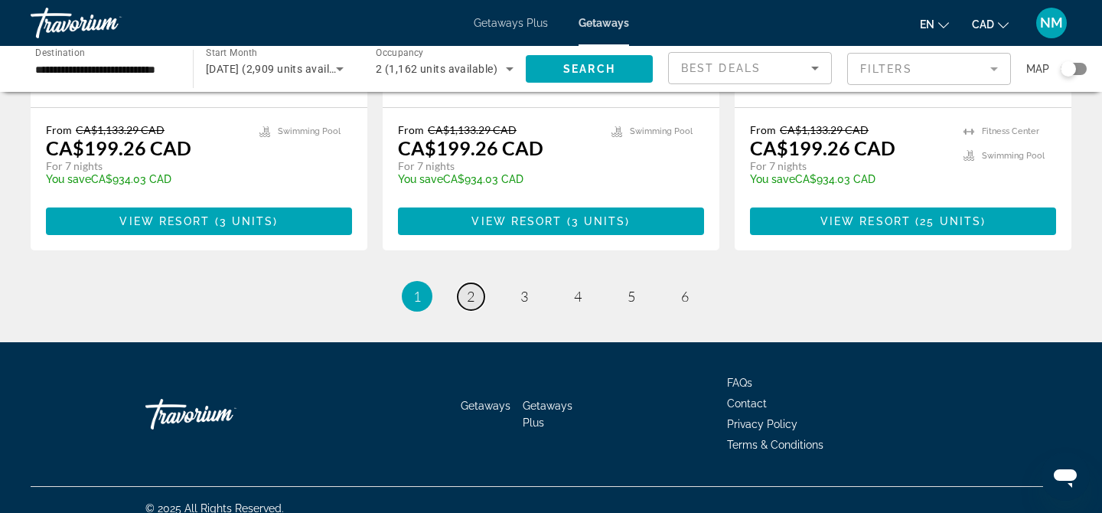
click at [470, 288] on span "2" at bounding box center [471, 296] width 8 height 17
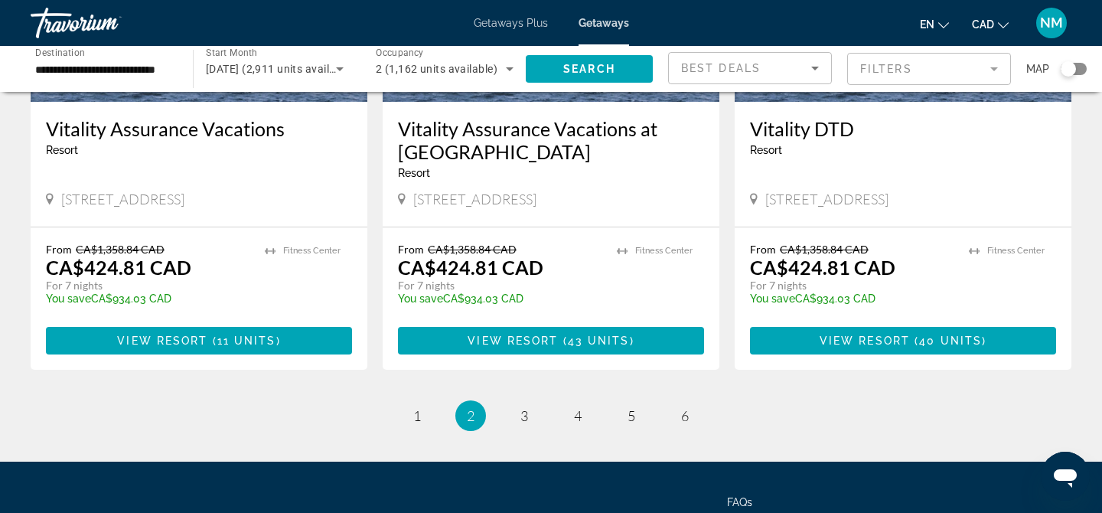
scroll to position [2054, 0]
